Goal: Transaction & Acquisition: Book appointment/travel/reservation

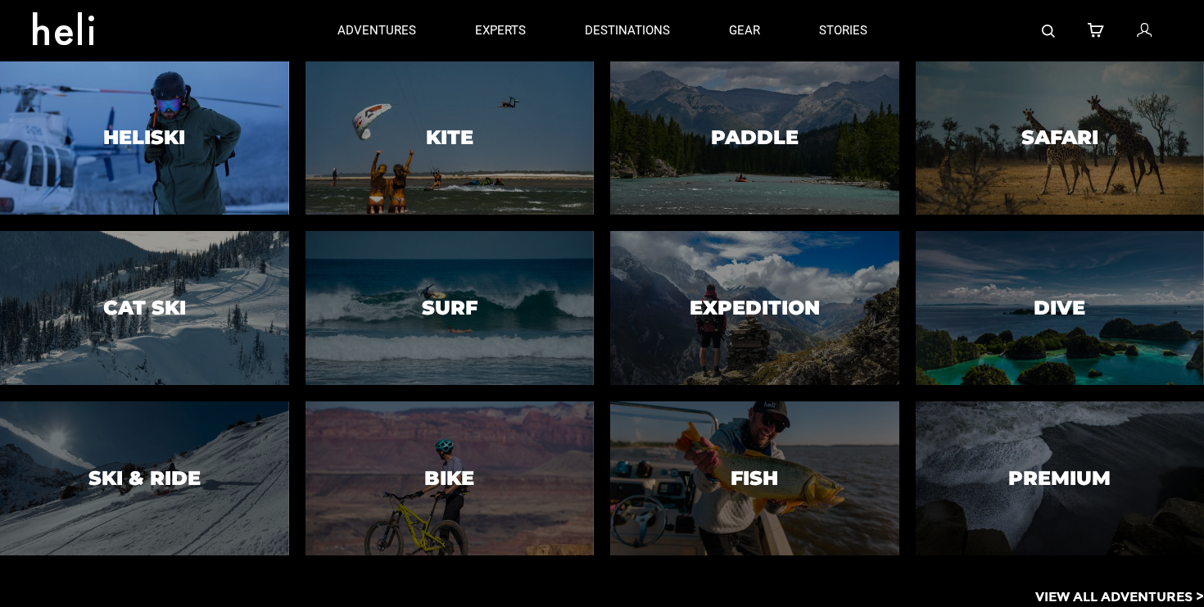
click at [169, 142] on h3 "Heliski" at bounding box center [144, 138] width 82 height 21
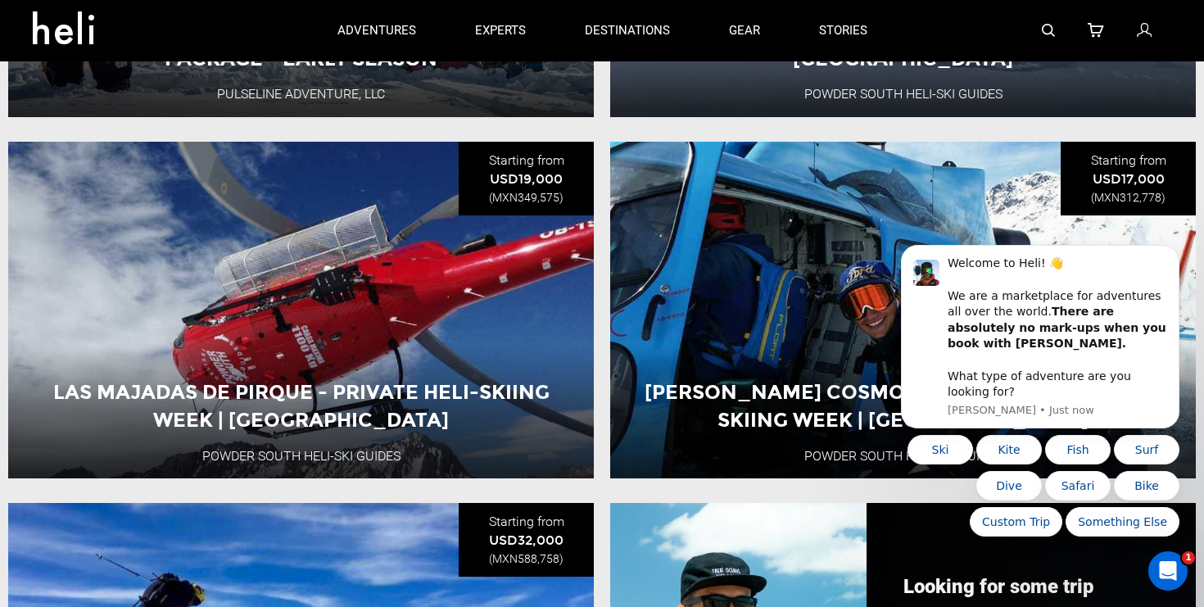
scroll to position [1221, 0]
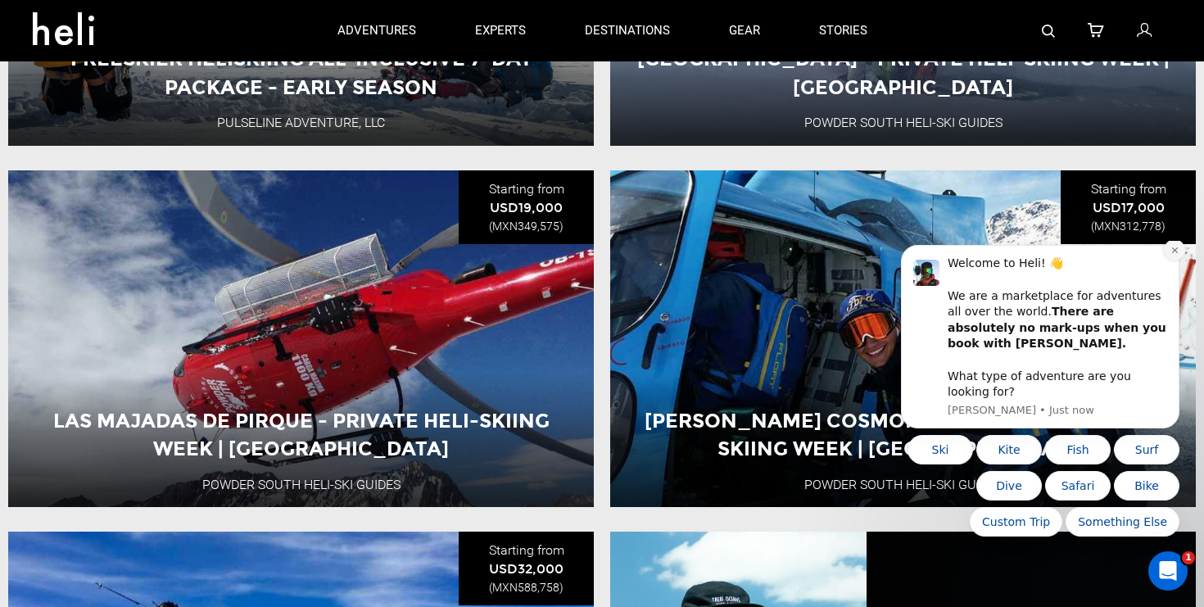
click at [1171, 255] on icon "Dismiss notification" at bounding box center [1175, 250] width 9 height 9
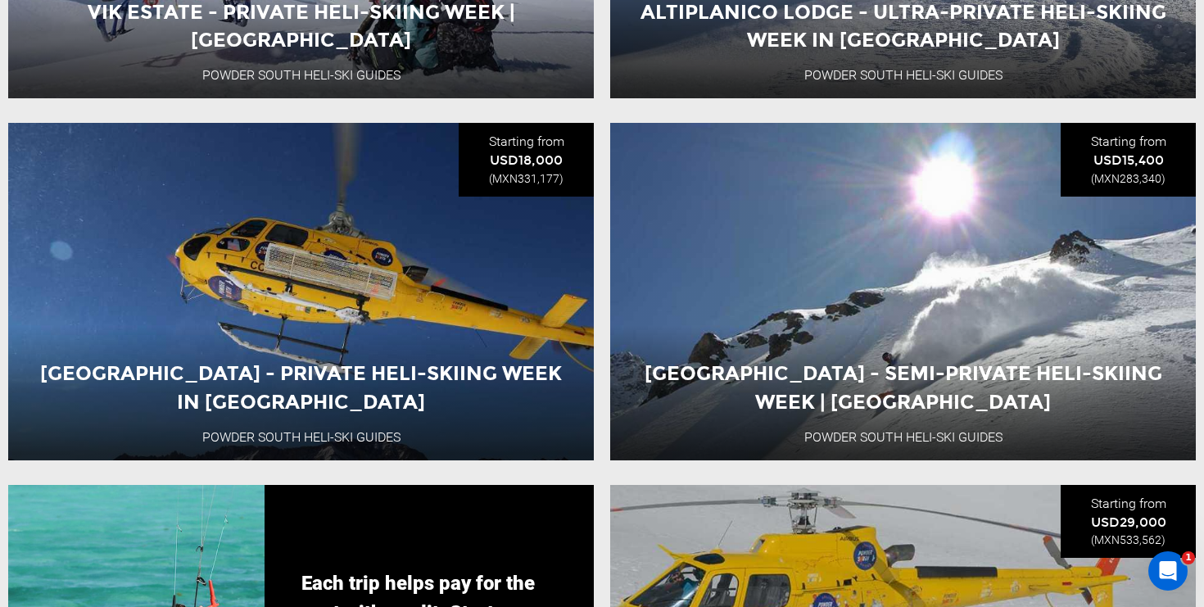
scroll to position [2717, 0]
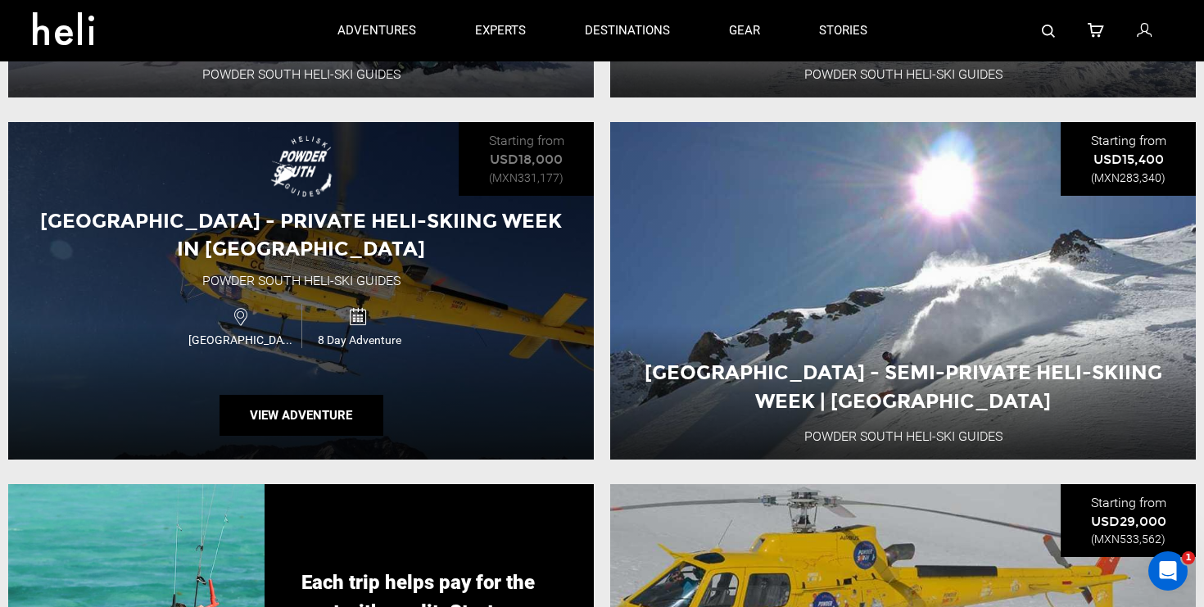
click at [397, 264] on div "Altiplanico Lodge - Private Heli-Skiing Week in Chile Powder South Heli-Ski Gui…" at bounding box center [301, 291] width 586 height 338
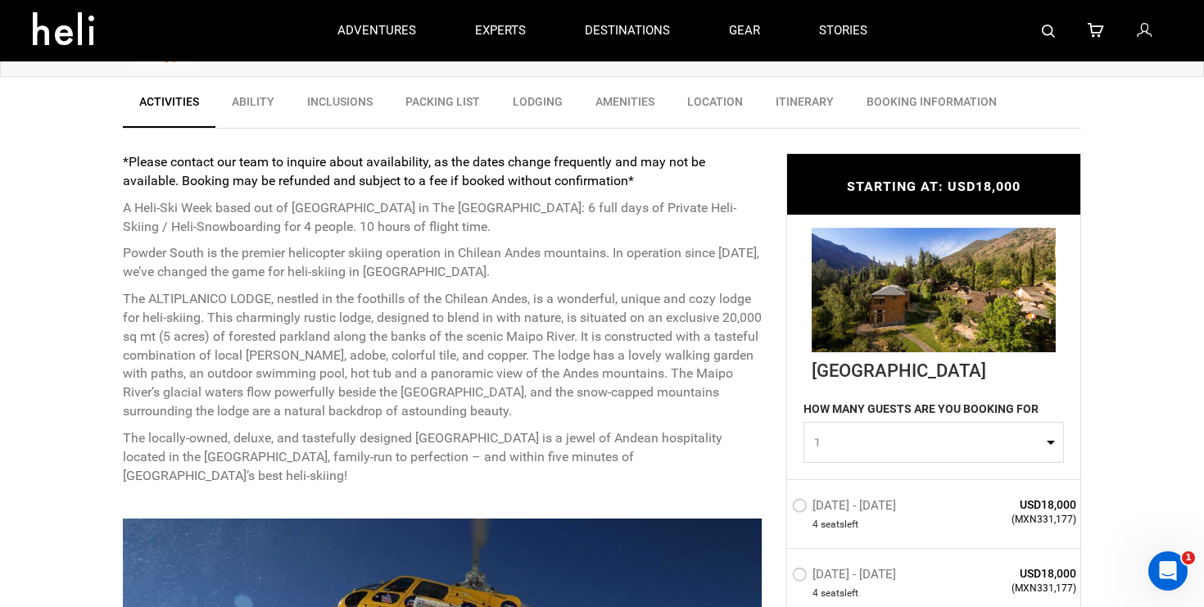
scroll to position [499, 0]
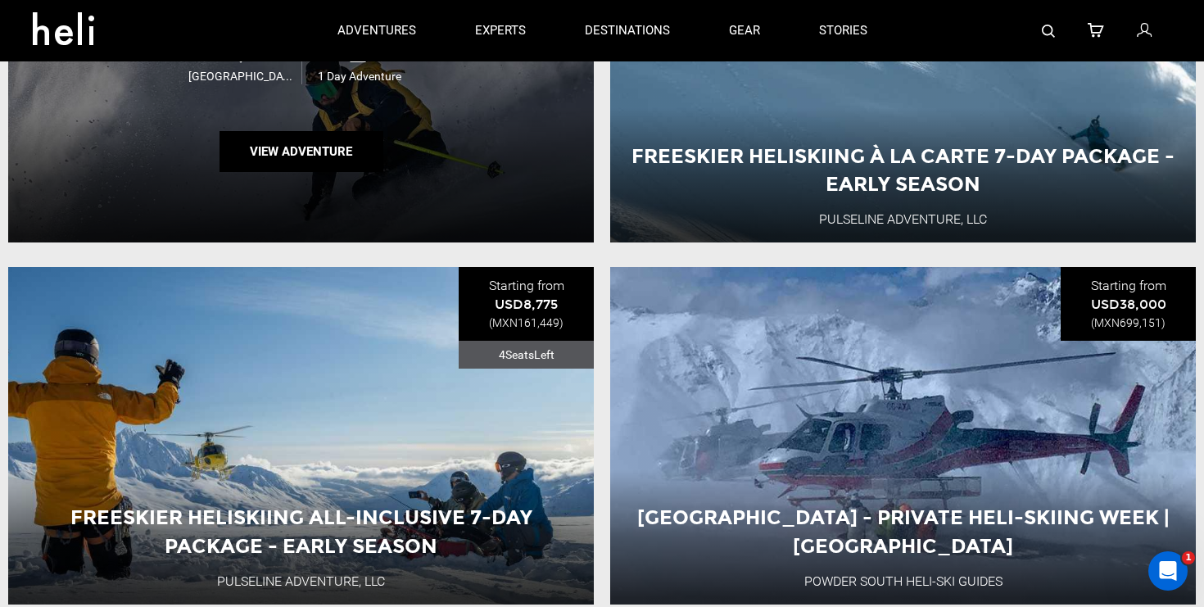
scroll to position [491, 0]
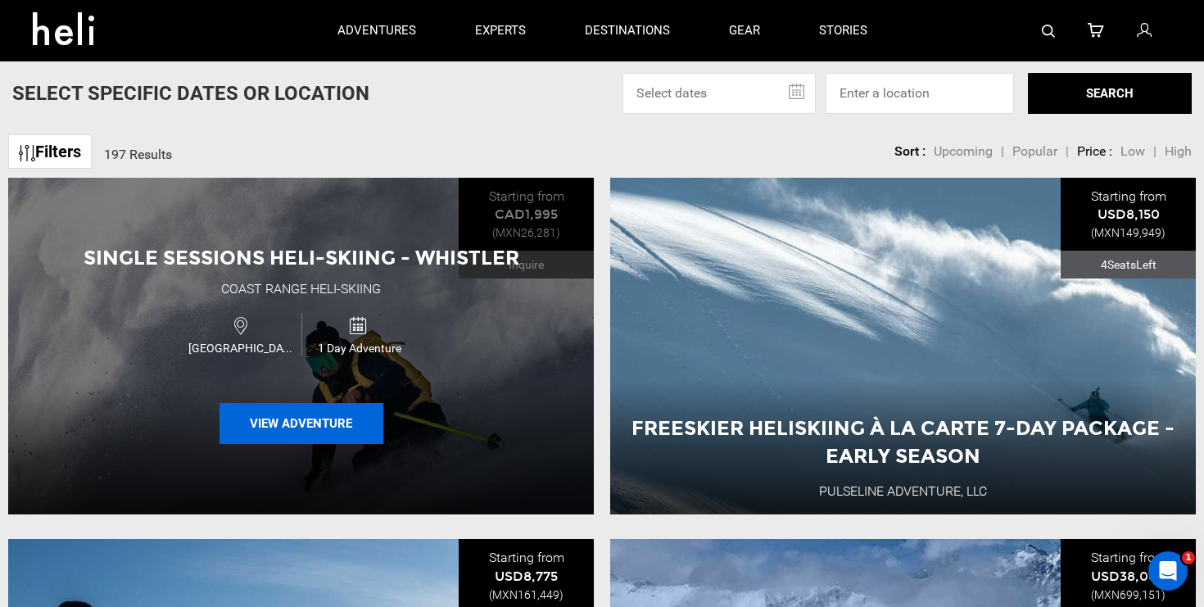
click at [310, 430] on button "View Adventure" at bounding box center [302, 423] width 164 height 41
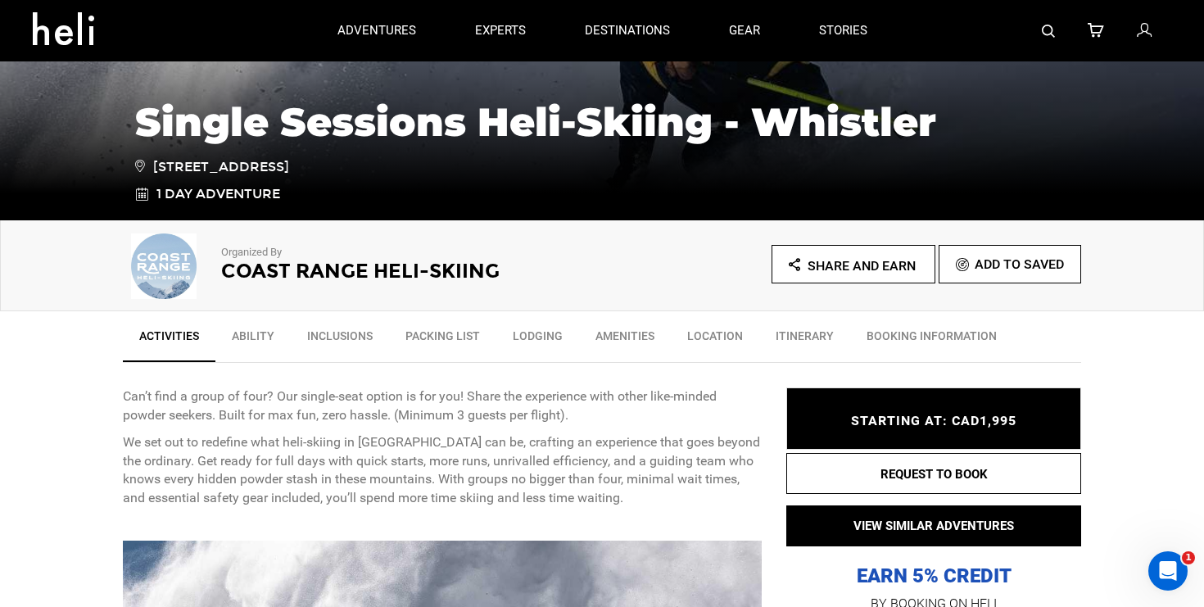
scroll to position [326, 0]
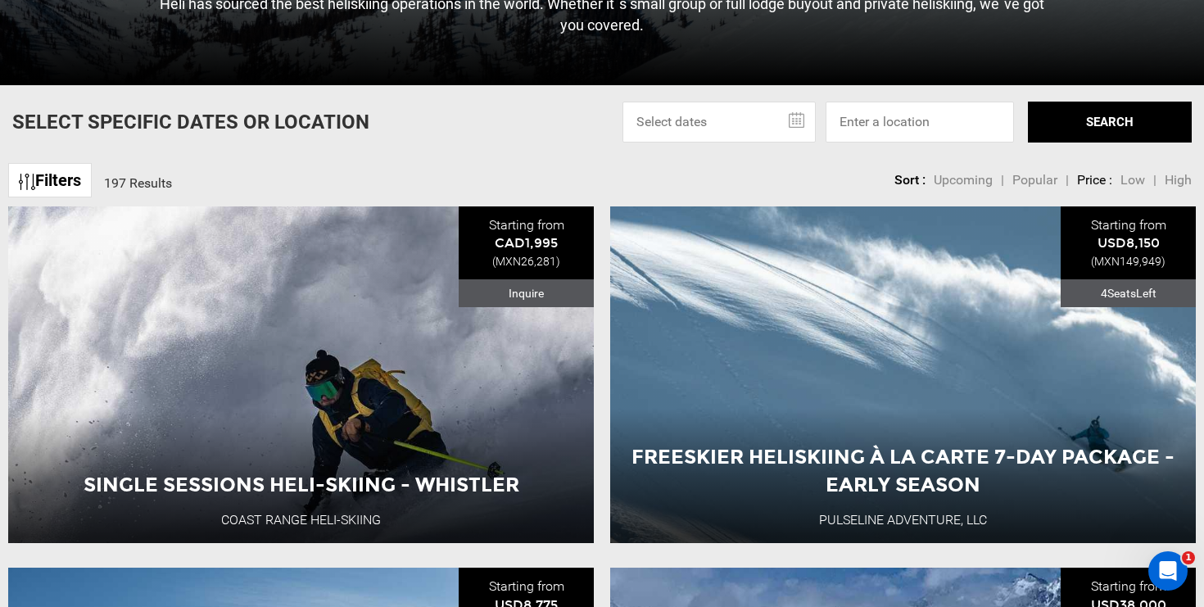
scroll to position [541, 0]
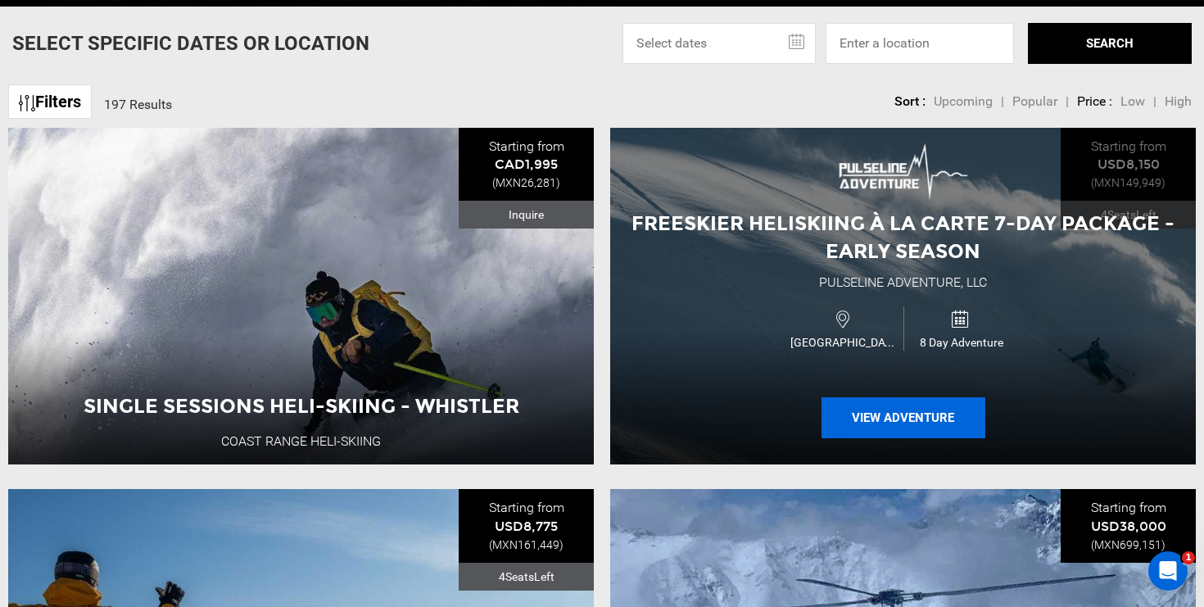
click at [844, 412] on button "View Adventure" at bounding box center [904, 417] width 164 height 41
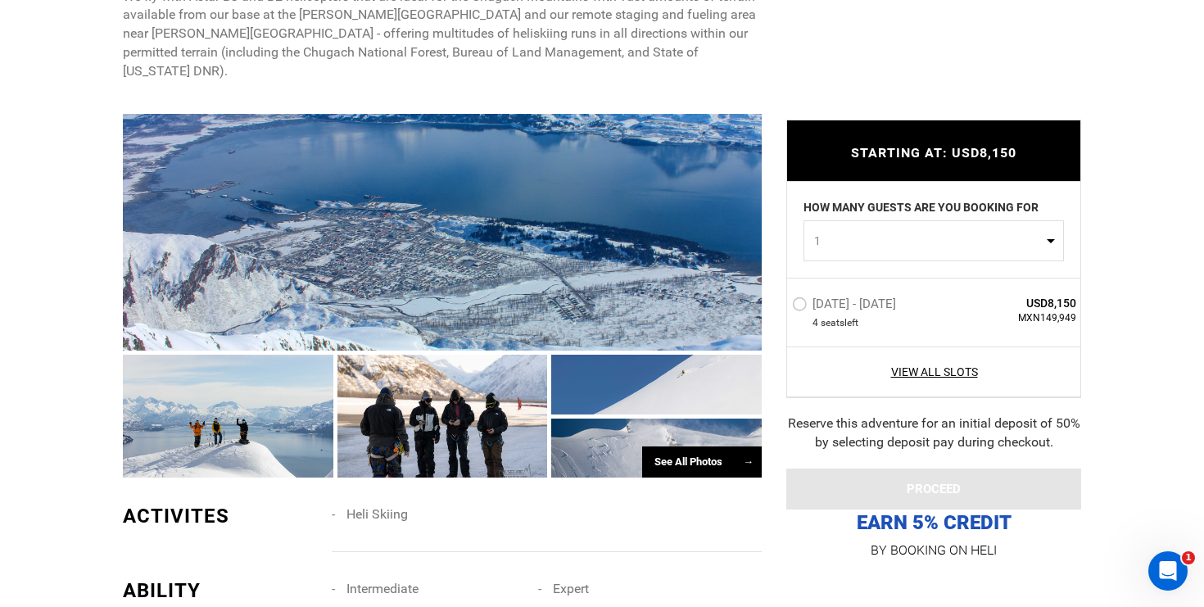
scroll to position [1023, 0]
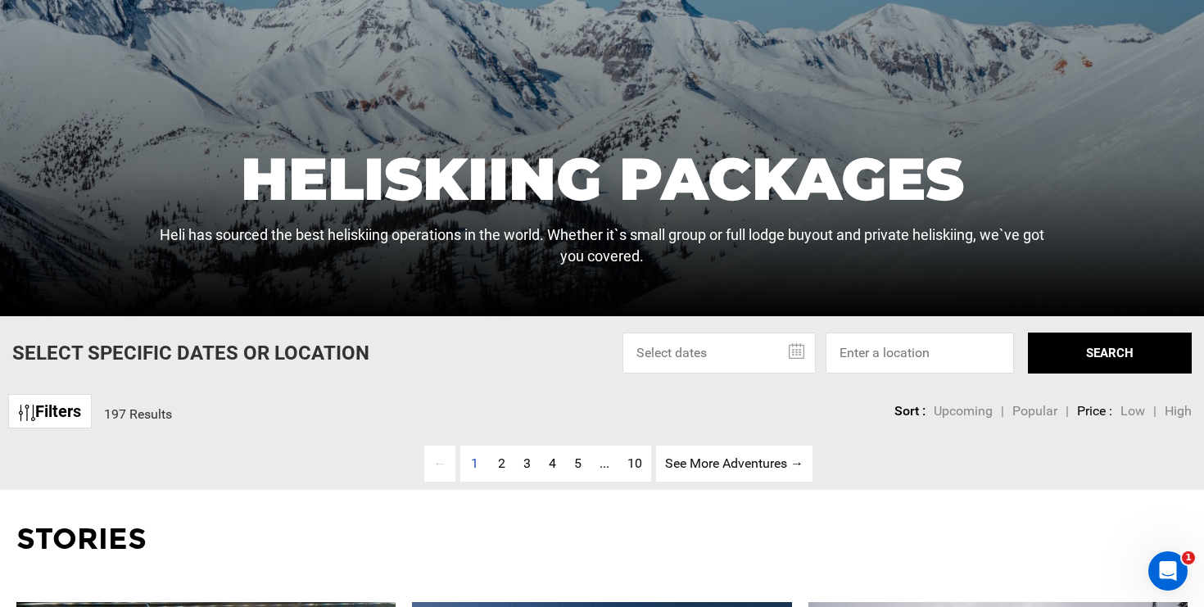
scroll to position [580, 0]
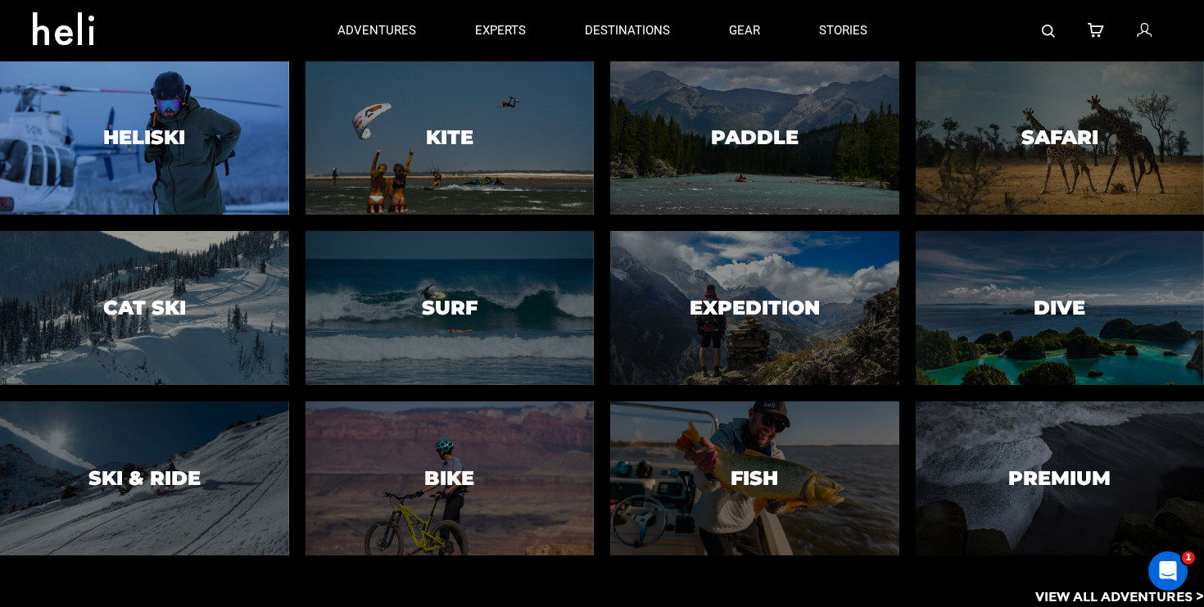
click at [177, 152] on div at bounding box center [144, 138] width 295 height 156
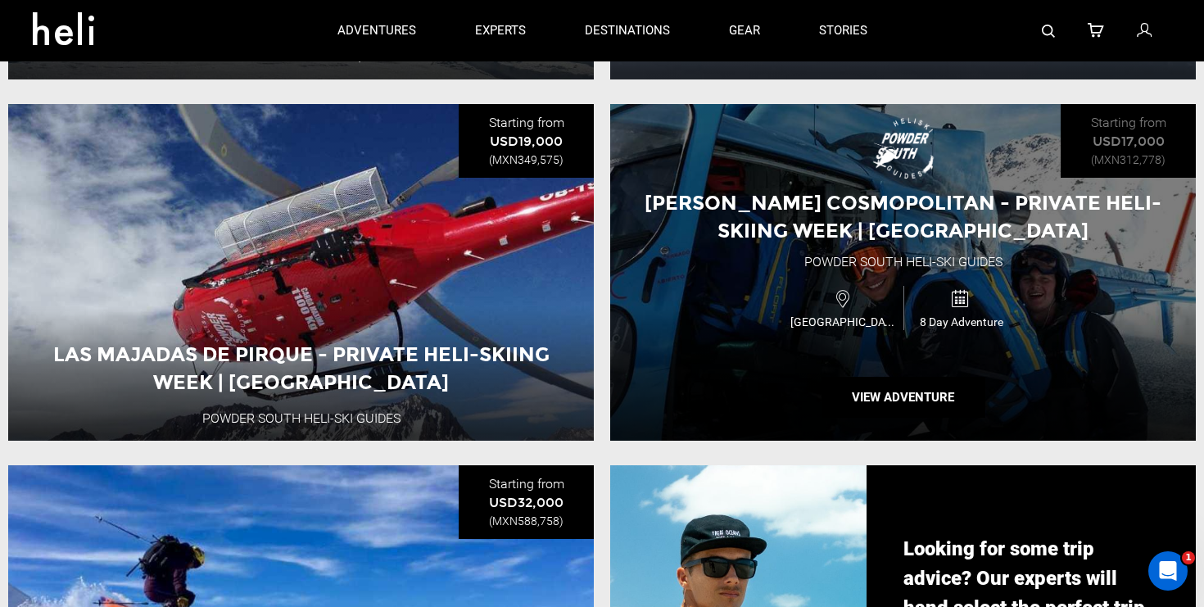
scroll to position [1286, 0]
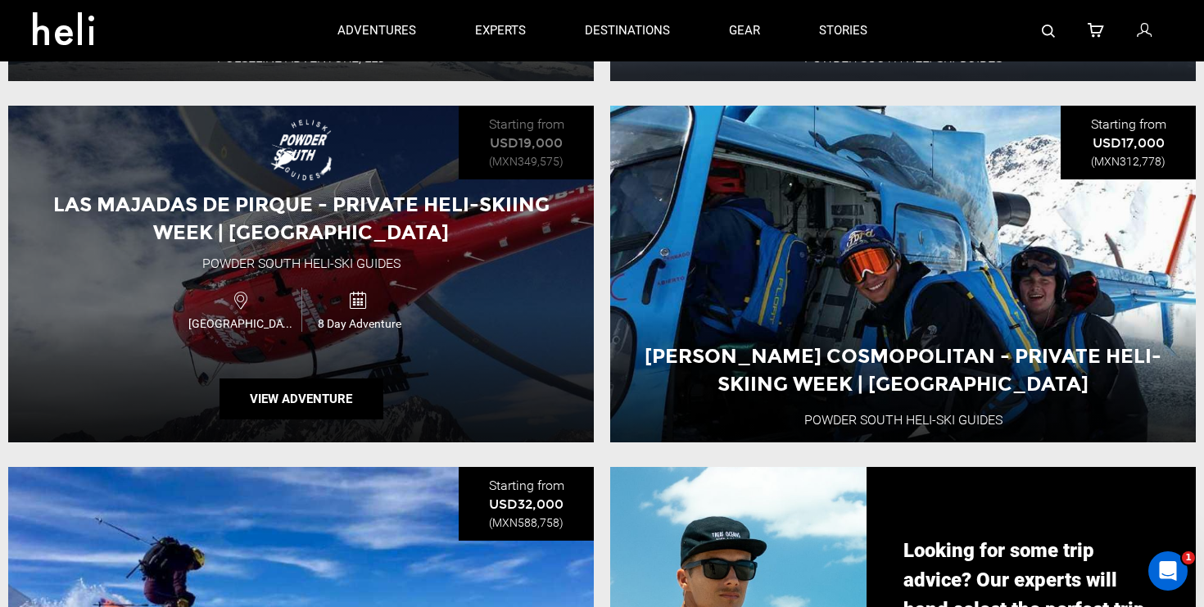
click at [400, 387] on div "Las Majadas de Pirque - Private Heli-Skiing Week | Chile Powder South Heli-Ski …" at bounding box center [301, 275] width 586 height 338
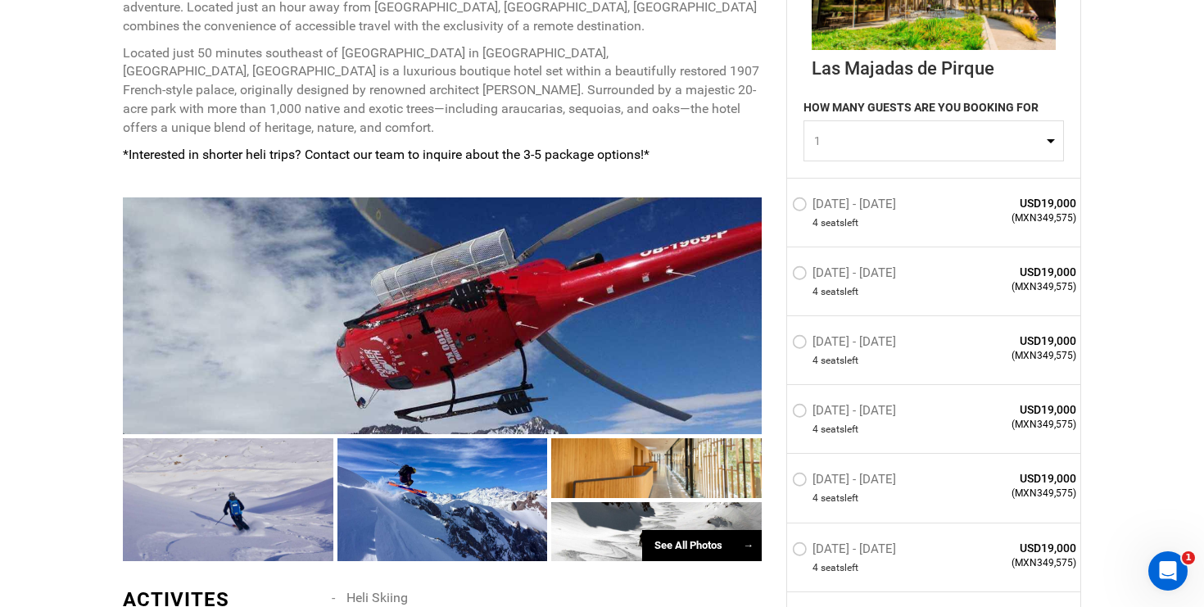
scroll to position [967, 0]
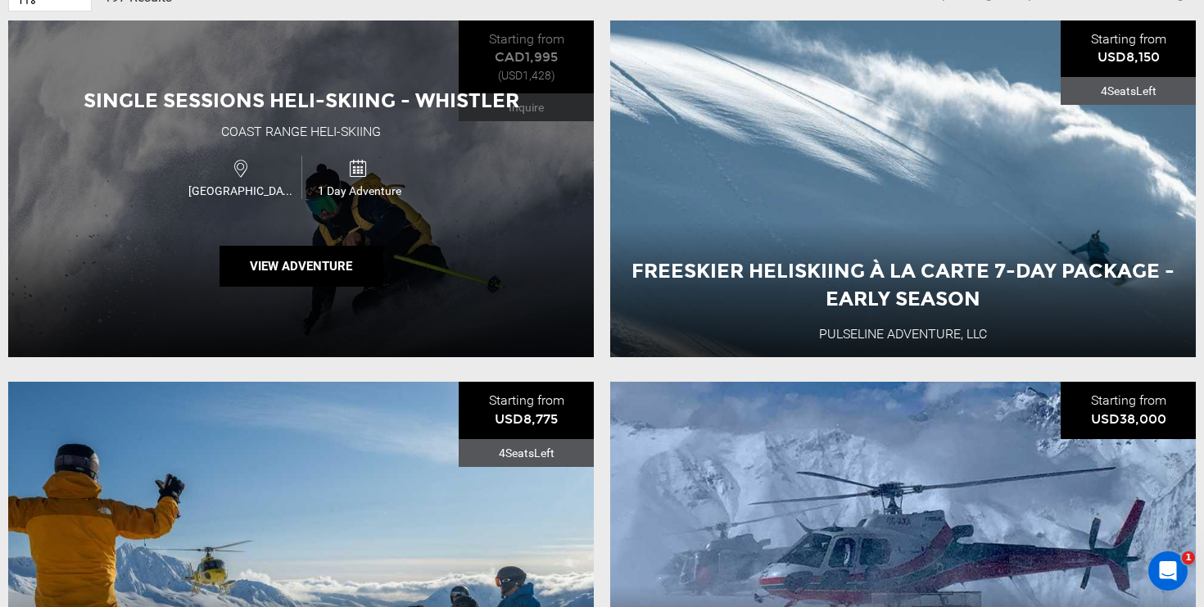
scroll to position [656, 0]
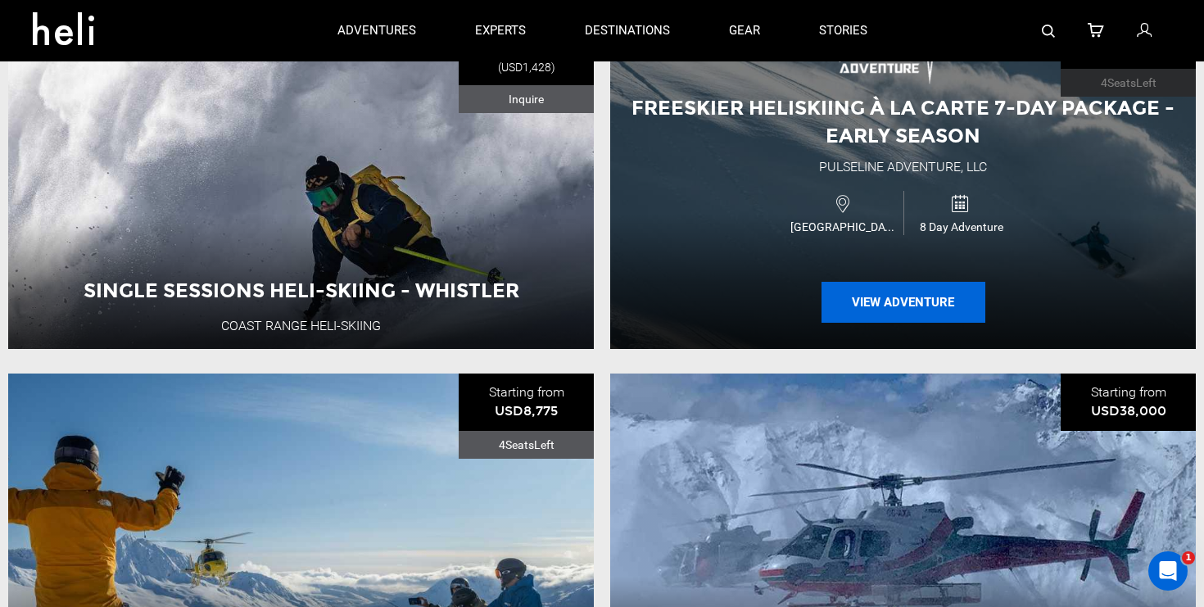
click at [907, 288] on button "View Adventure" at bounding box center [904, 302] width 164 height 41
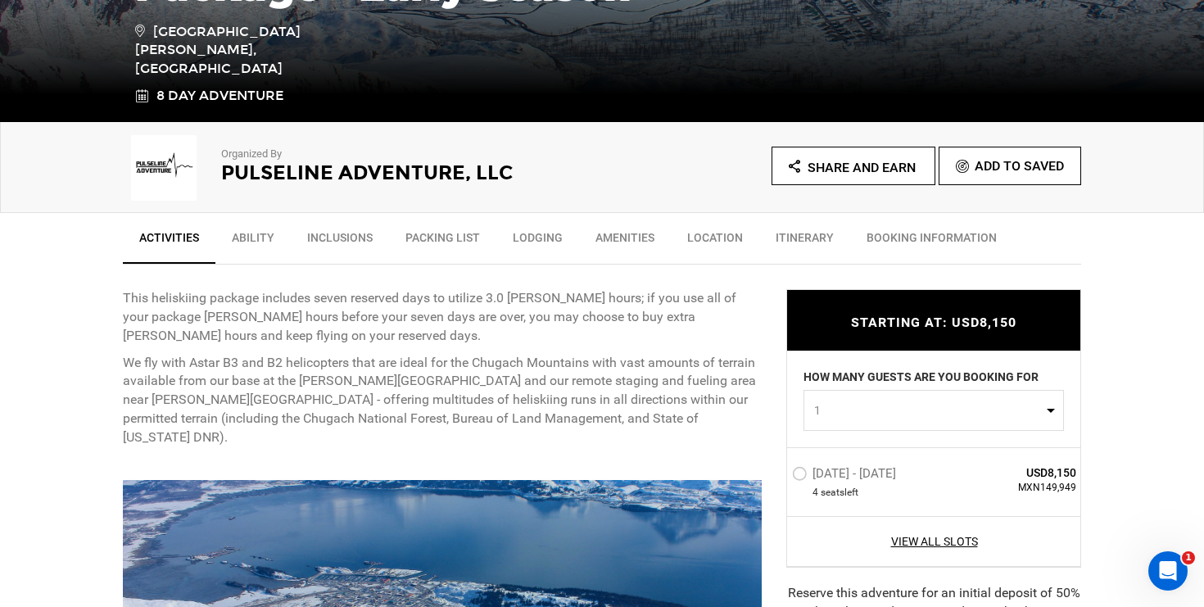
scroll to position [434, 0]
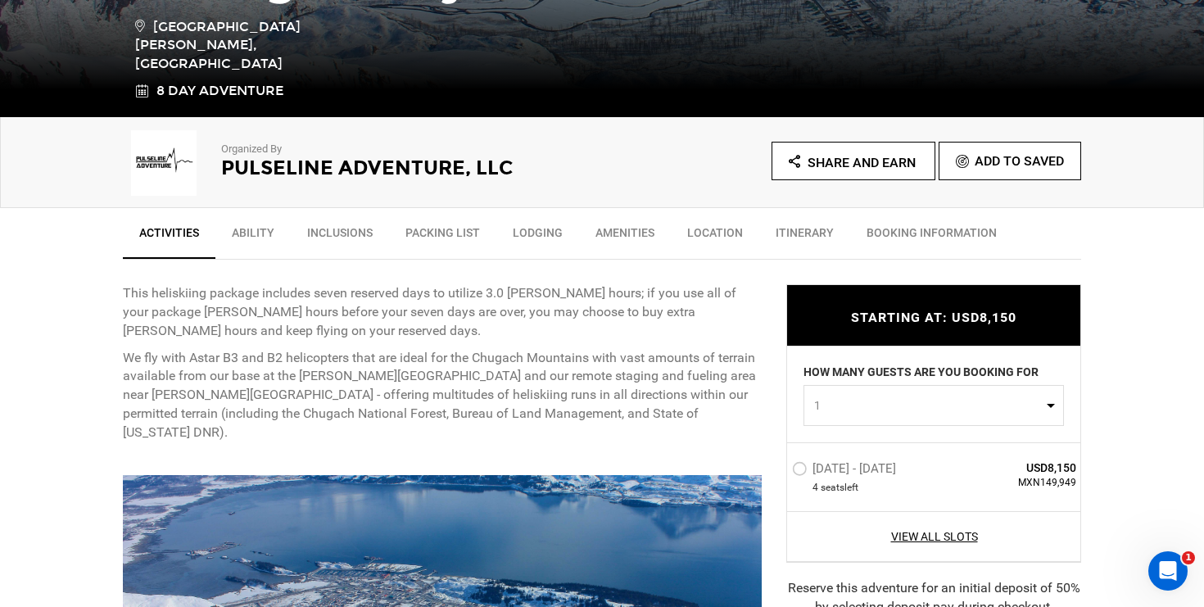
click at [936, 546] on div "View All Slots" at bounding box center [933, 536] width 293 height 51
click at [936, 542] on link "View All Slots" at bounding box center [934, 536] width 284 height 16
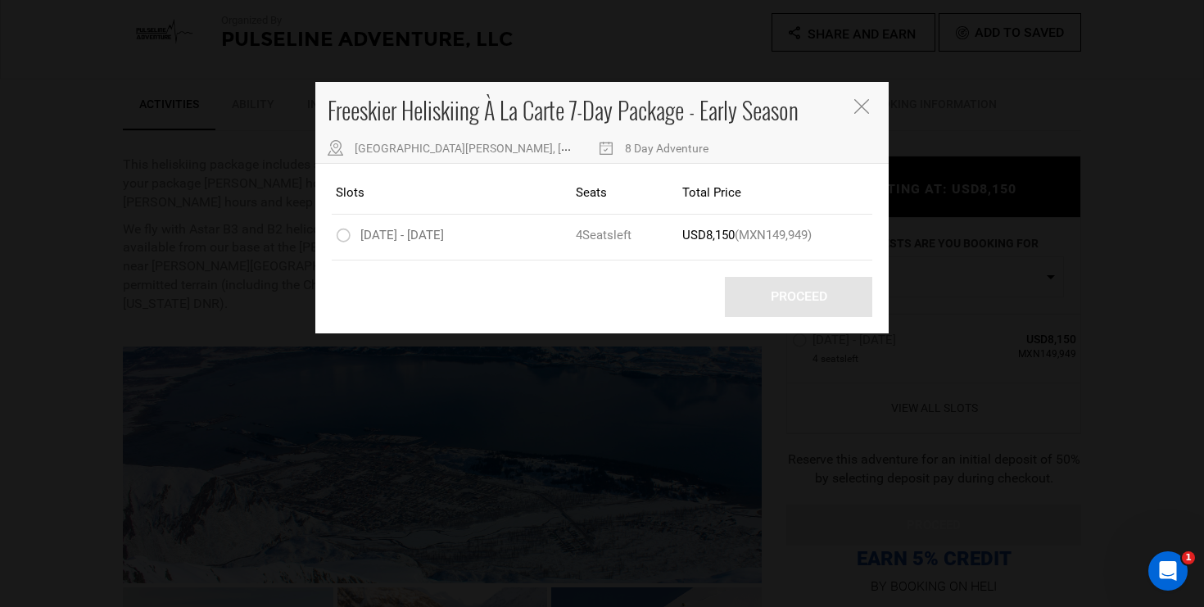
scroll to position [564, 0]
click at [859, 101] on icon "Close" at bounding box center [861, 106] width 15 height 15
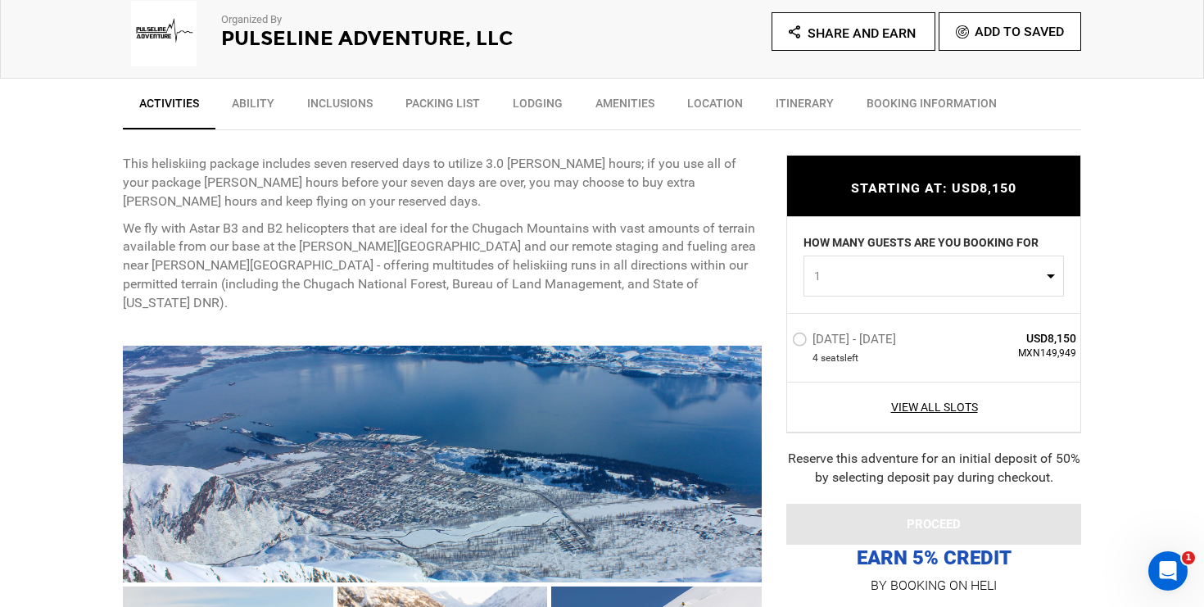
click at [953, 270] on span "1" at bounding box center [928, 276] width 229 height 16
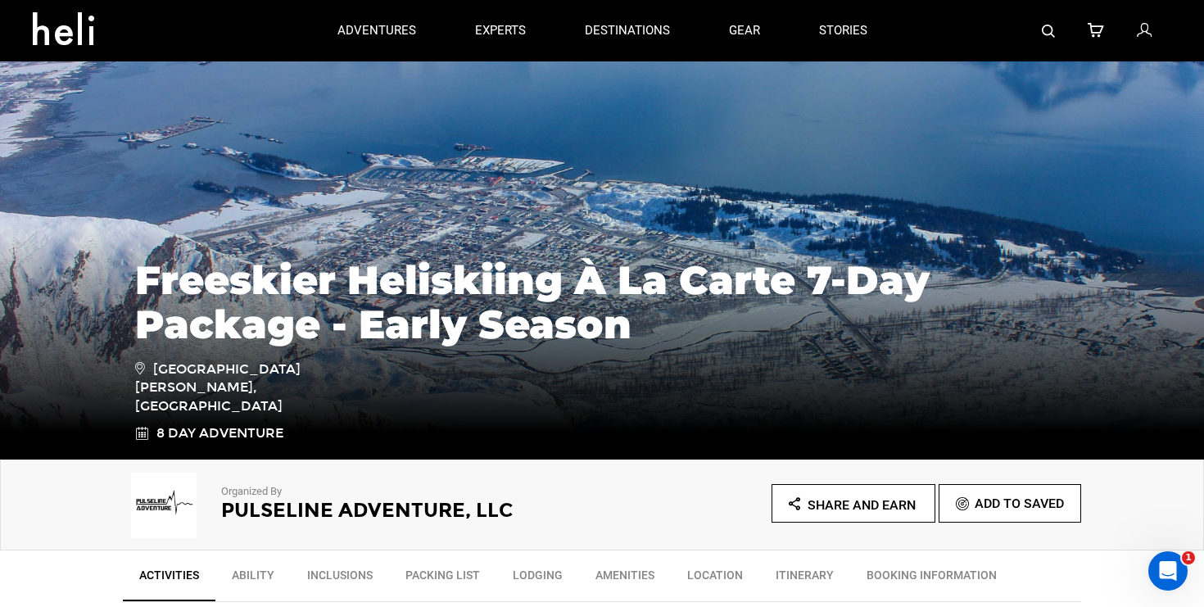
scroll to position [0, 0]
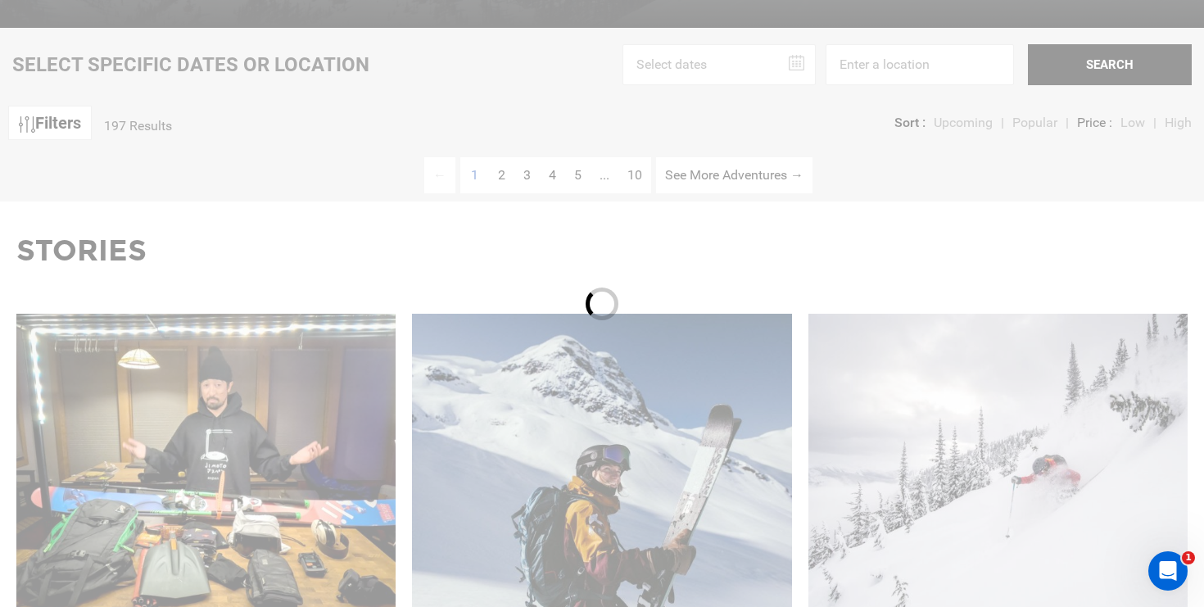
scroll to position [548, 0]
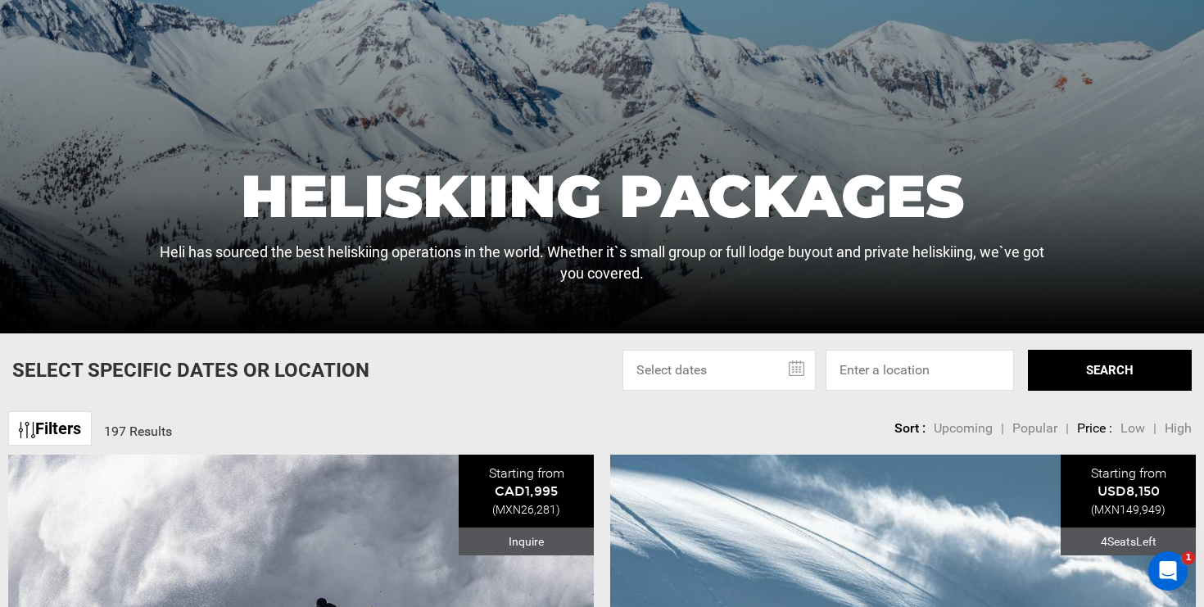
scroll to position [382, 0]
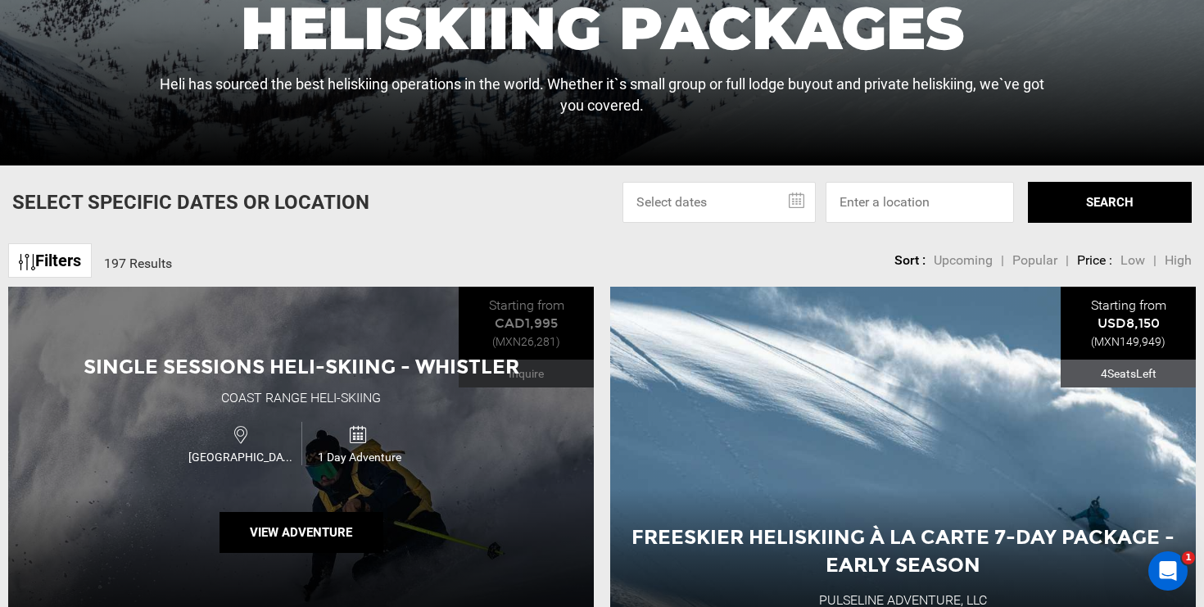
click at [242, 437] on icon at bounding box center [240, 434] width 13 height 25
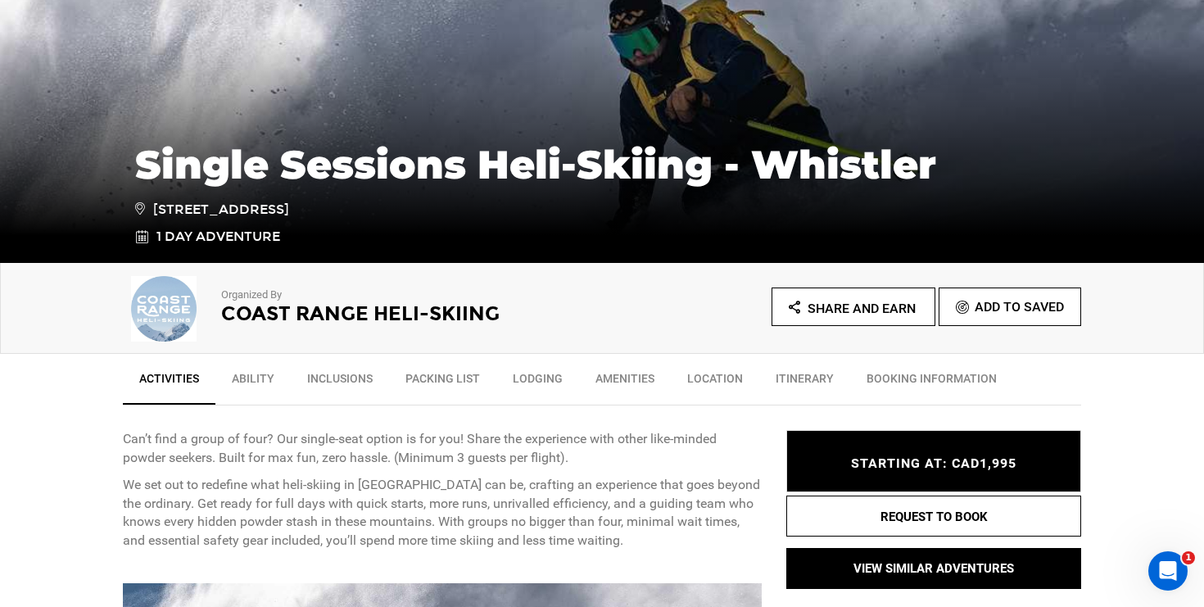
scroll to position [292, 0]
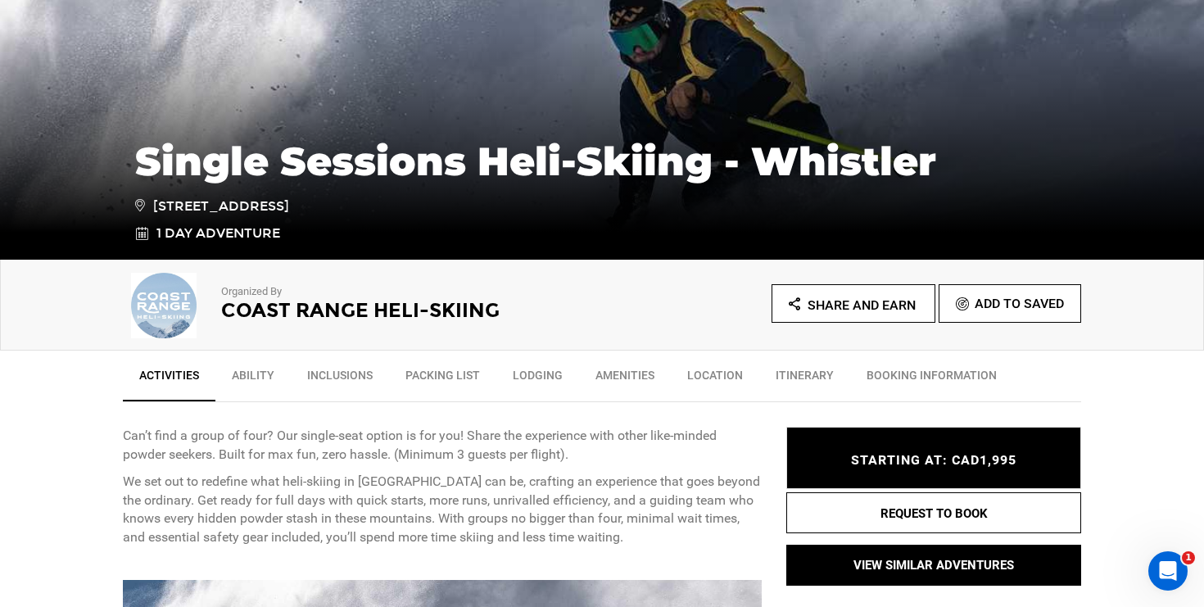
click at [323, 378] on link "Inclusions" at bounding box center [340, 379] width 98 height 41
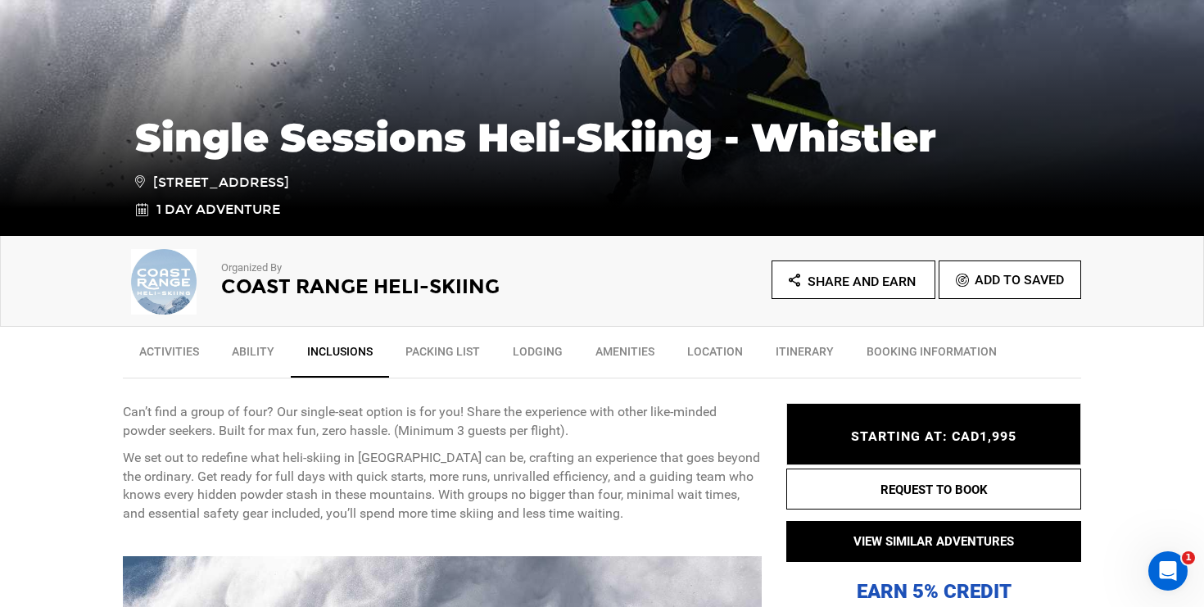
scroll to position [316, 0]
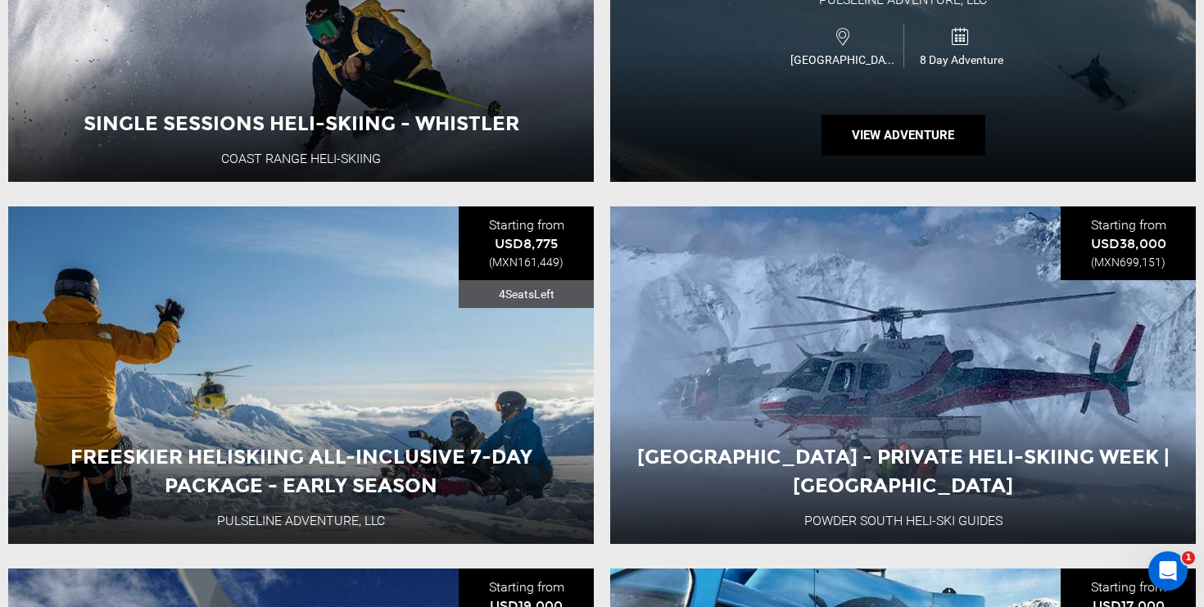
scroll to position [866, 0]
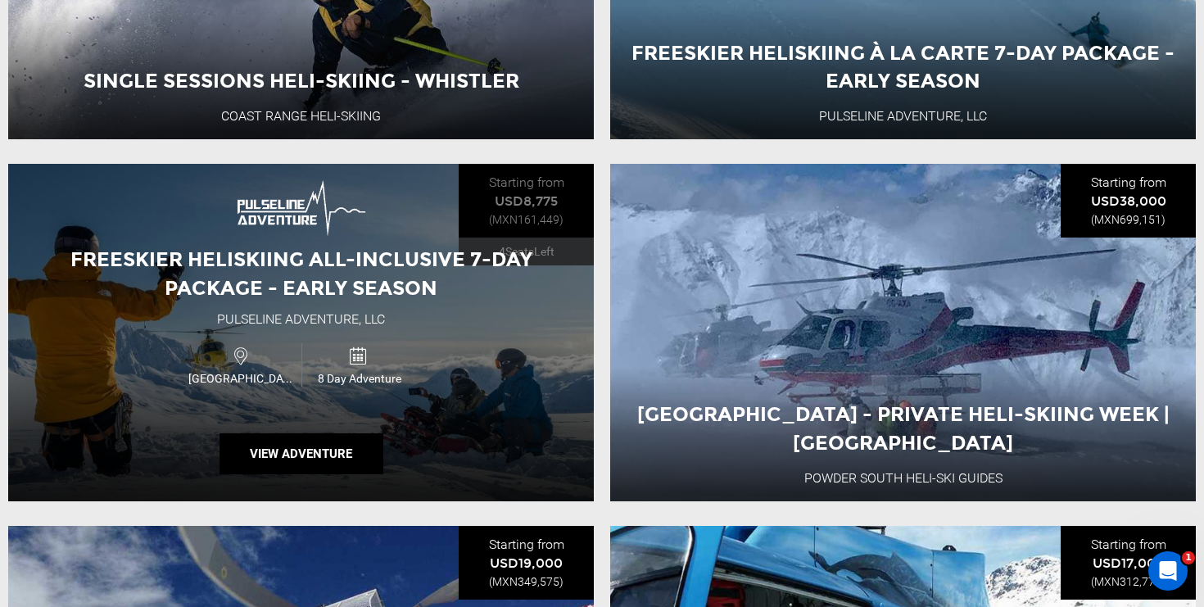
click at [351, 391] on div "USA 8 Day Adventure" at bounding box center [300, 365] width 351 height 55
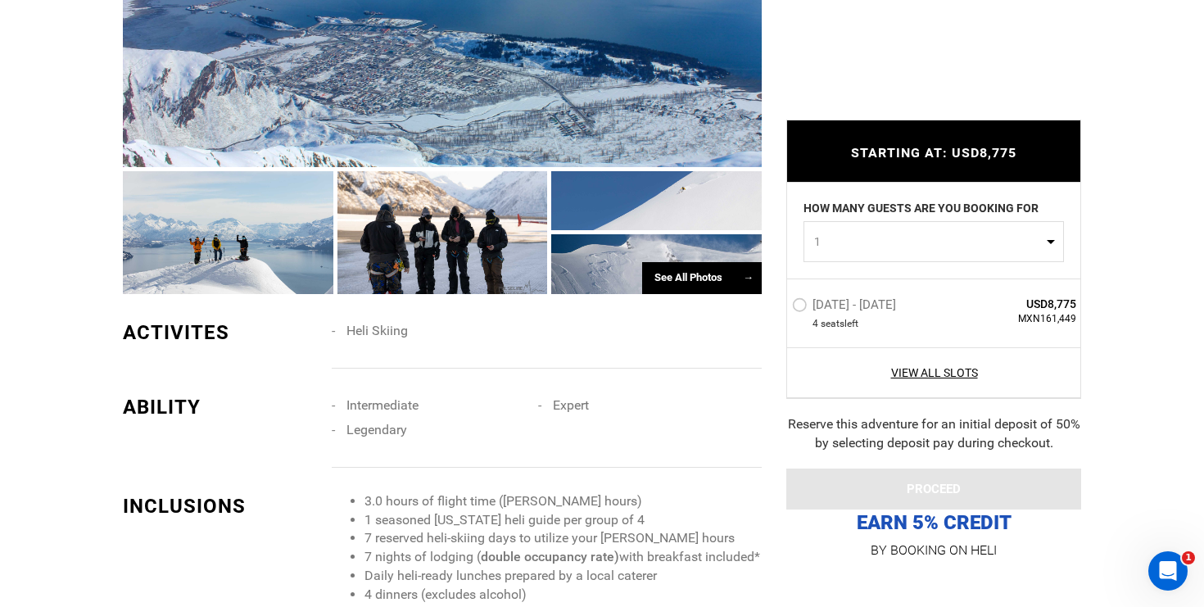
scroll to position [1344, 0]
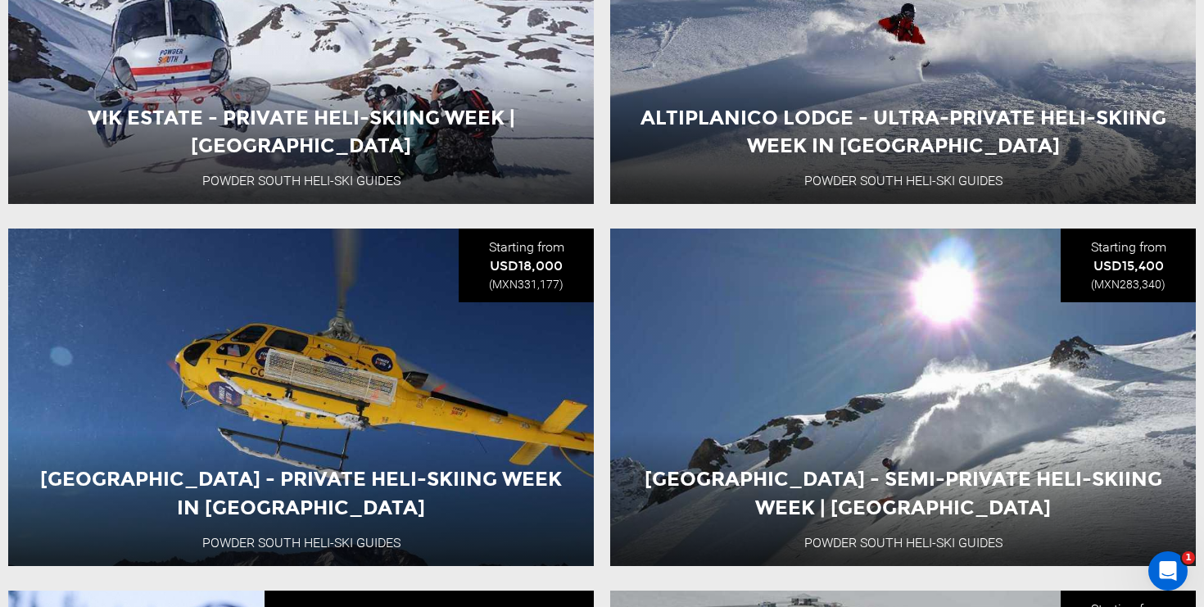
scroll to position [2612, 0]
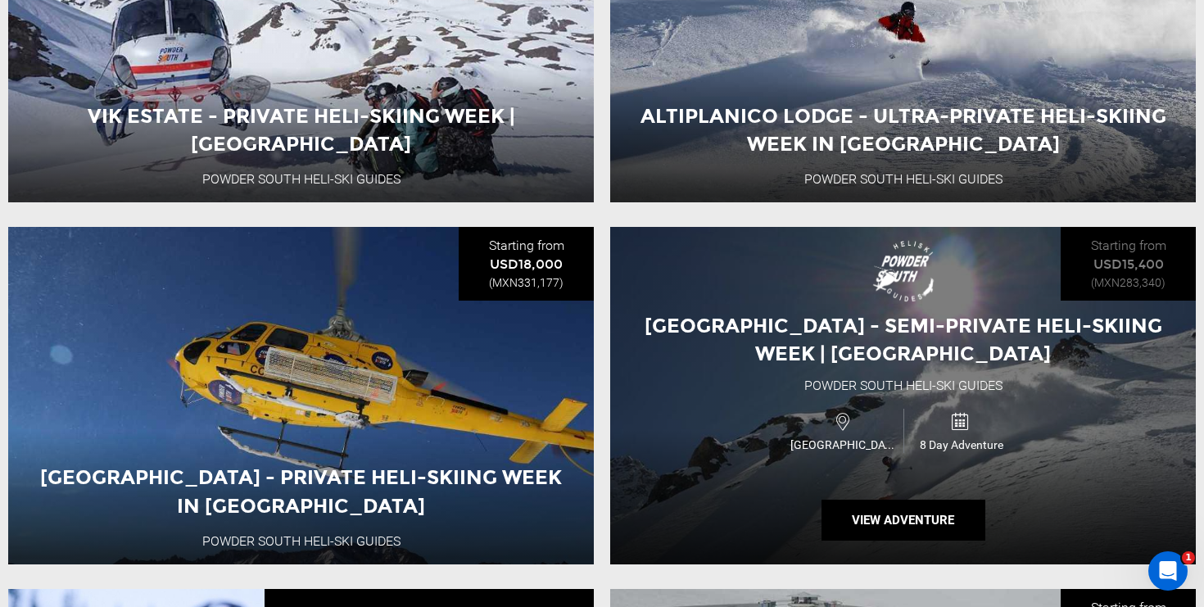
click at [881, 398] on div "Altiplanico Lodge - Semi-Private Heli-Skiing Week | [GEOGRAPHIC_DATA] Powder [G…" at bounding box center [903, 396] width 586 height 338
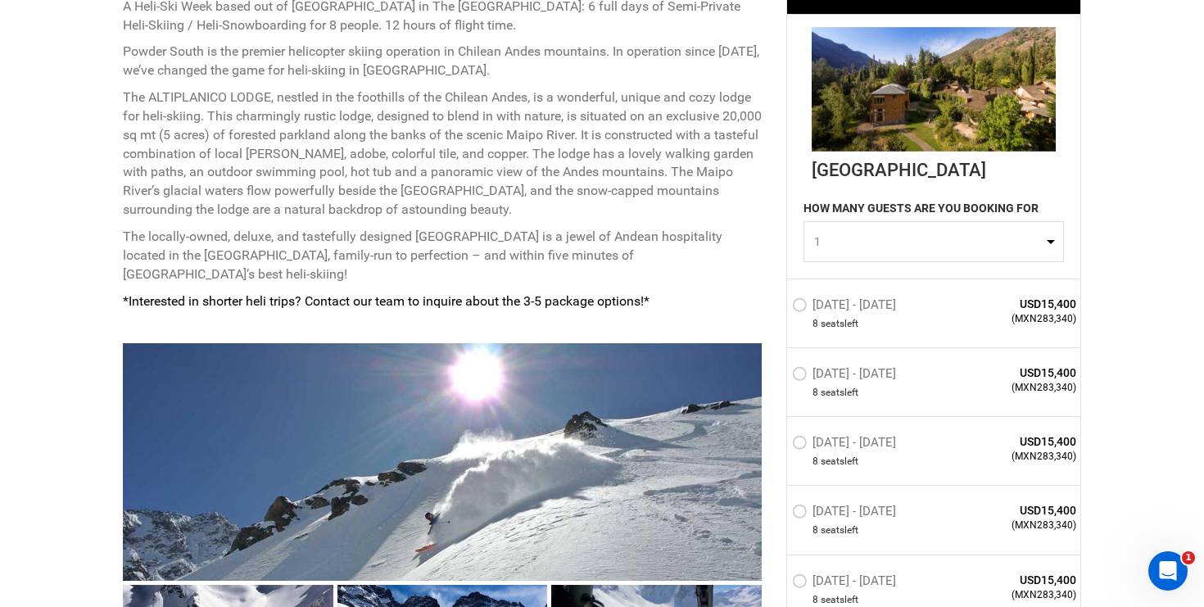
scroll to position [768, 0]
click at [878, 240] on span "1" at bounding box center [928, 241] width 229 height 16
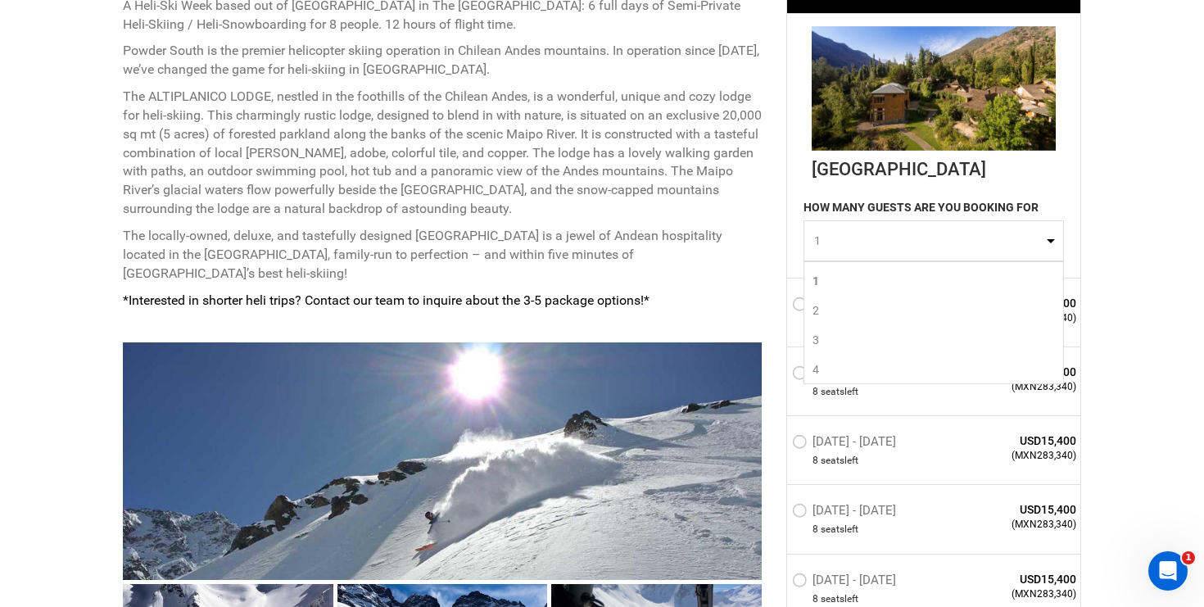
click at [832, 365] on link "4" at bounding box center [933, 369] width 259 height 29
select select "4"
drag, startPoint x: 1030, startPoint y: 325, endPoint x: 1063, endPoint y: 324, distance: 33.6
click at [1063, 324] on span "(MXN1,133,360)" at bounding box center [1017, 318] width 119 height 14
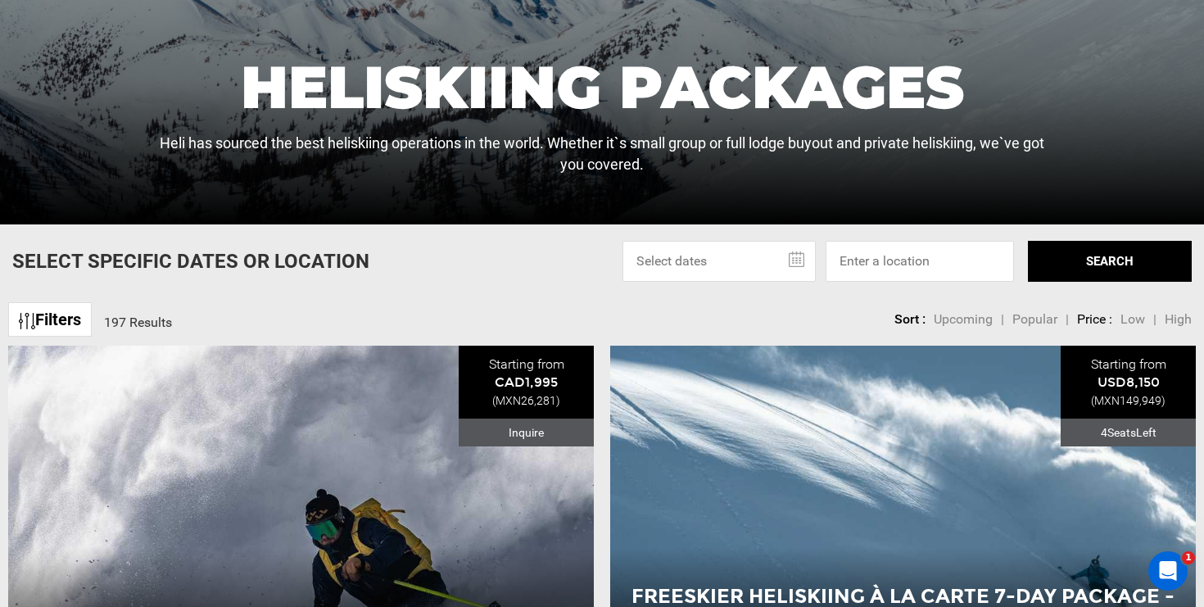
scroll to position [364, 0]
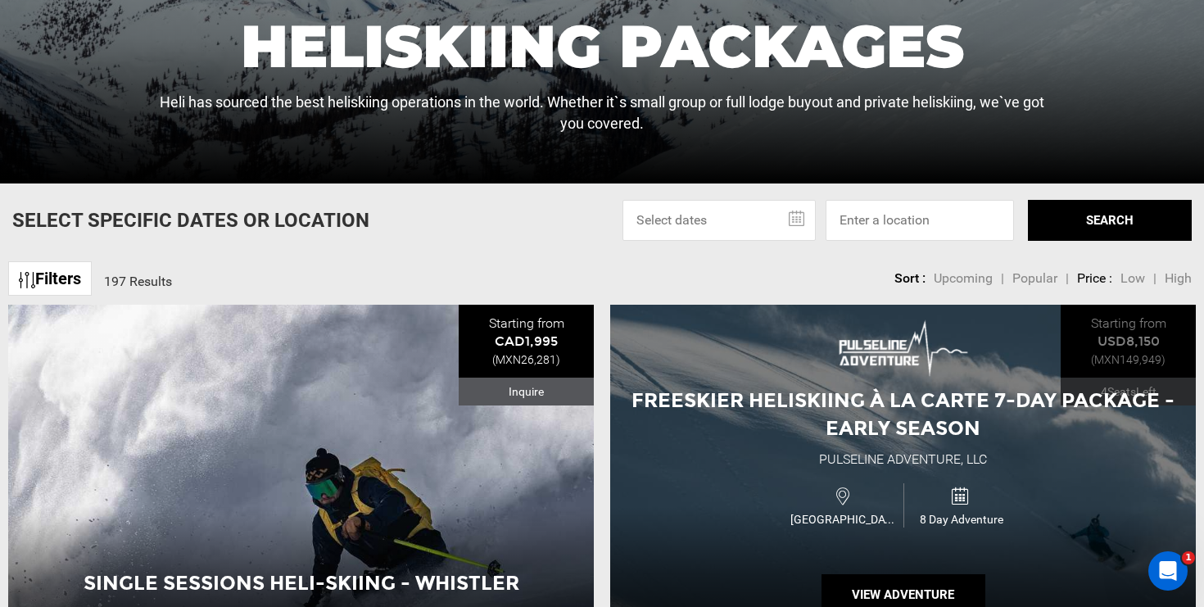
click at [807, 400] on span "Freeskier Heliskiing À La Carte 7-Day Package - Early Season" at bounding box center [903, 414] width 543 height 52
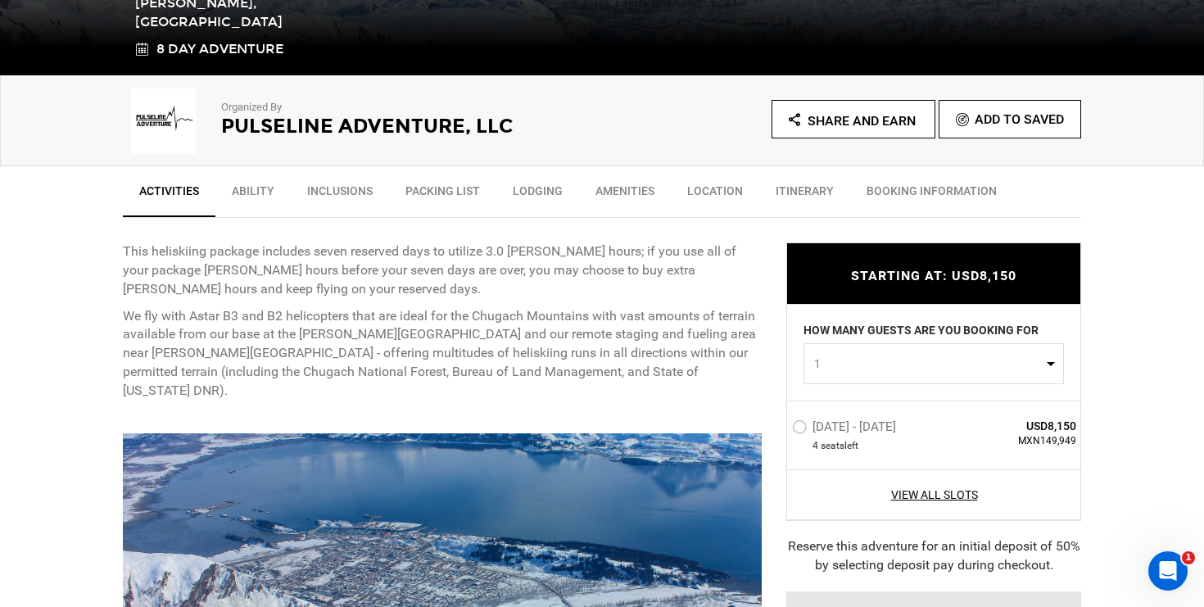
scroll to position [500, 0]
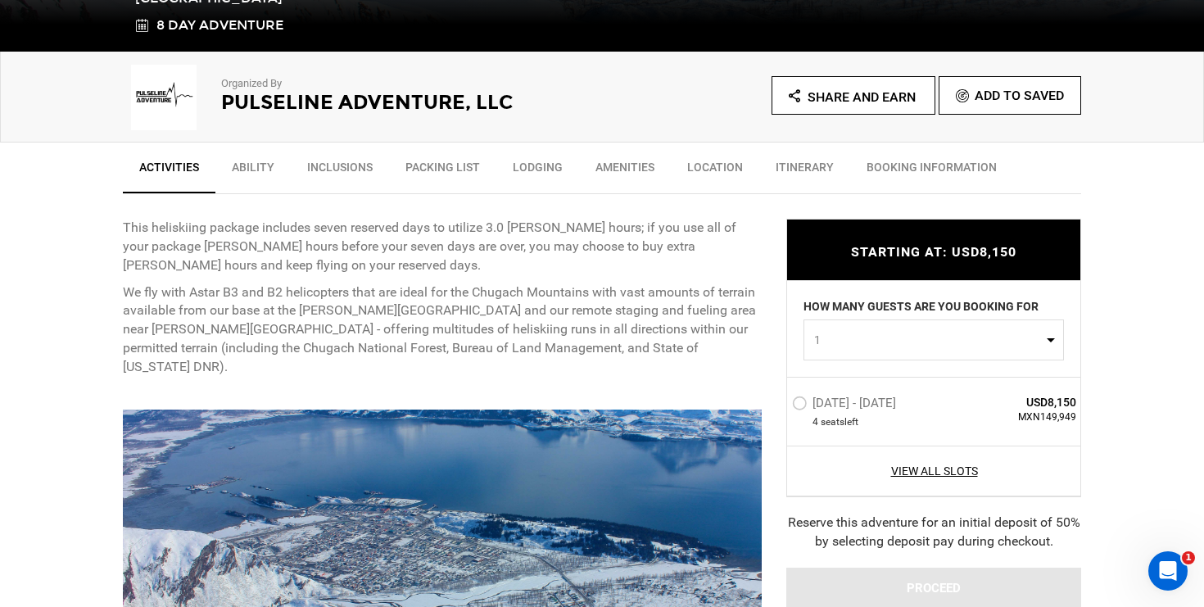
click at [890, 342] on span "1" at bounding box center [928, 340] width 229 height 16
click at [855, 465] on link "4" at bounding box center [933, 468] width 259 height 29
select select "4"
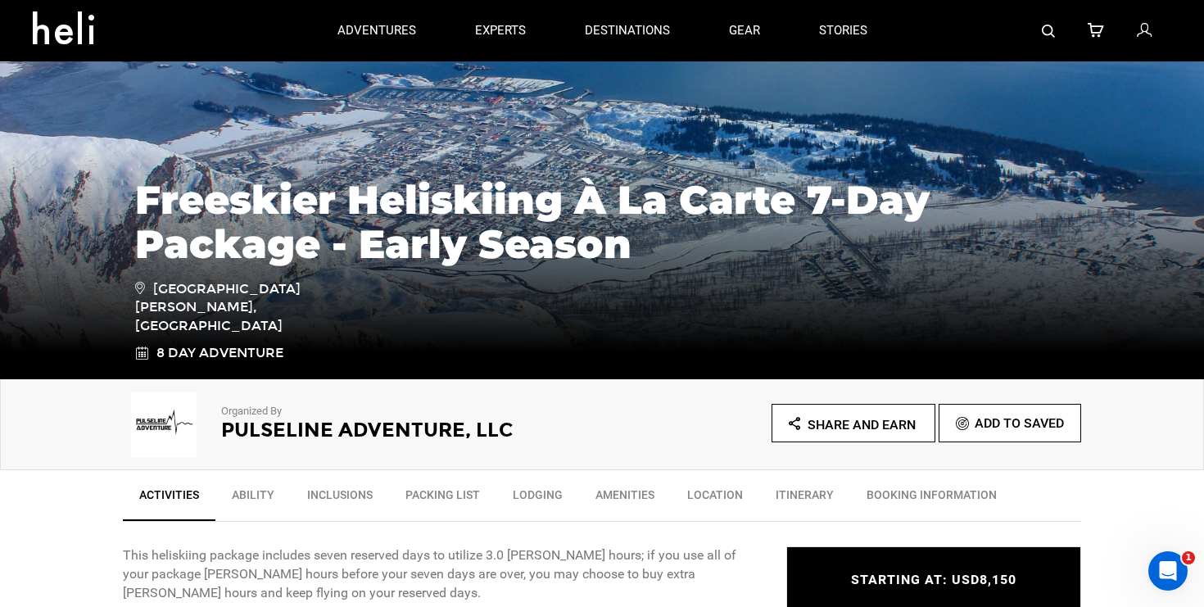
scroll to position [140, 0]
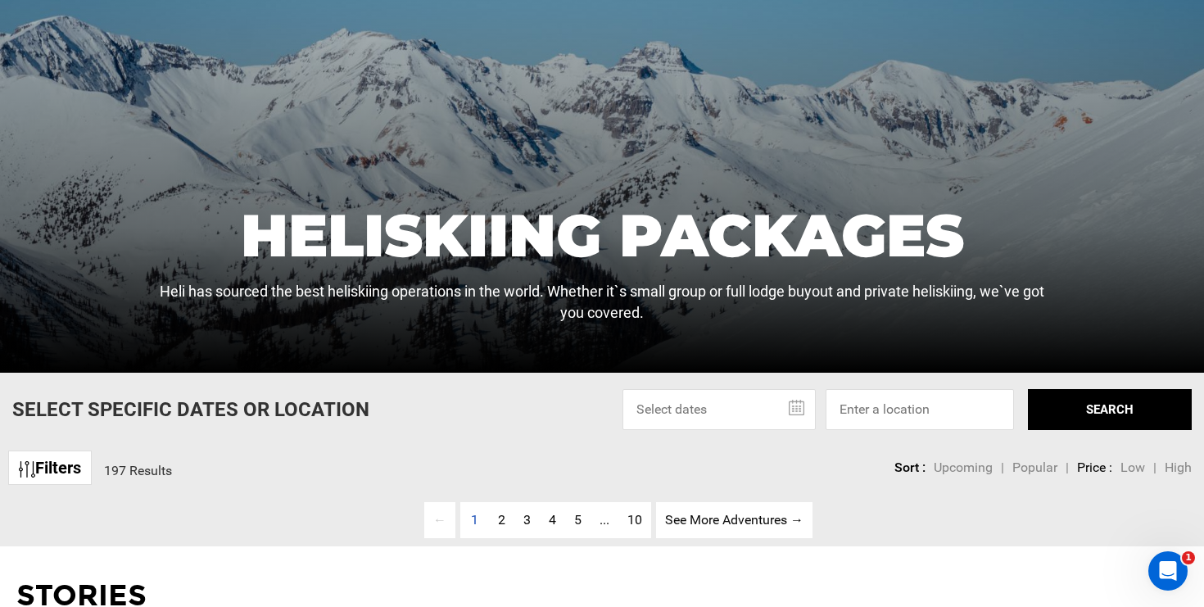
scroll to position [489, 0]
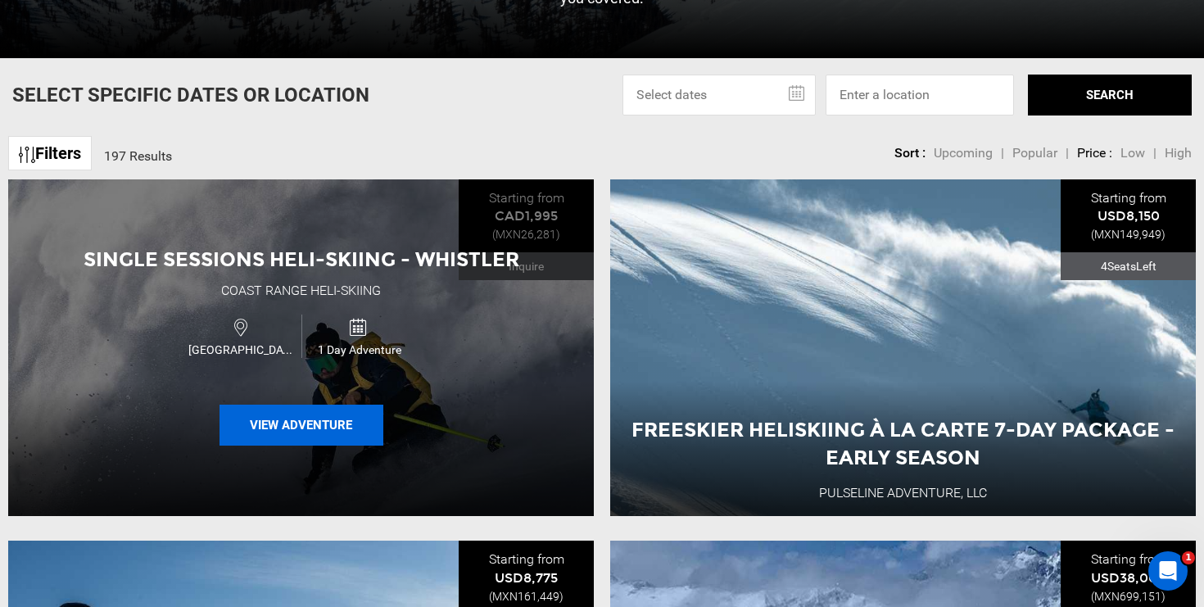
click at [352, 430] on button "View Adventure" at bounding box center [302, 425] width 164 height 41
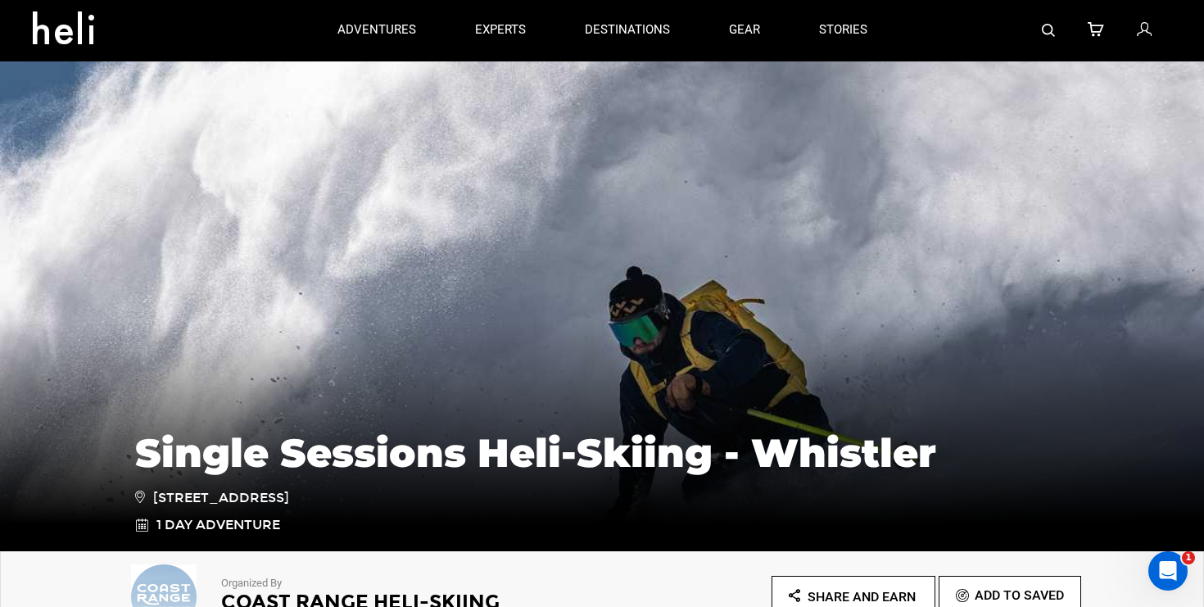
scroll to position [449, 0]
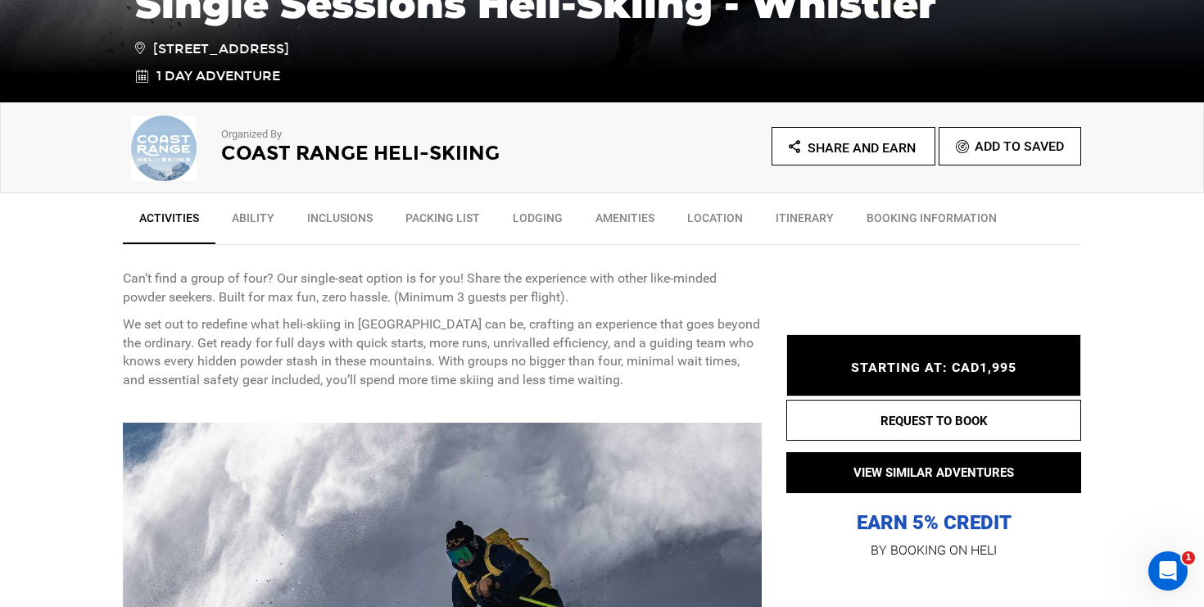
click at [879, 387] on div "STARTING AT: CAD1,995 STARTING AT: CAD1,995" at bounding box center [933, 365] width 295 height 62
click at [881, 448] on p "EARN 5% CREDIT" at bounding box center [933, 441] width 295 height 189
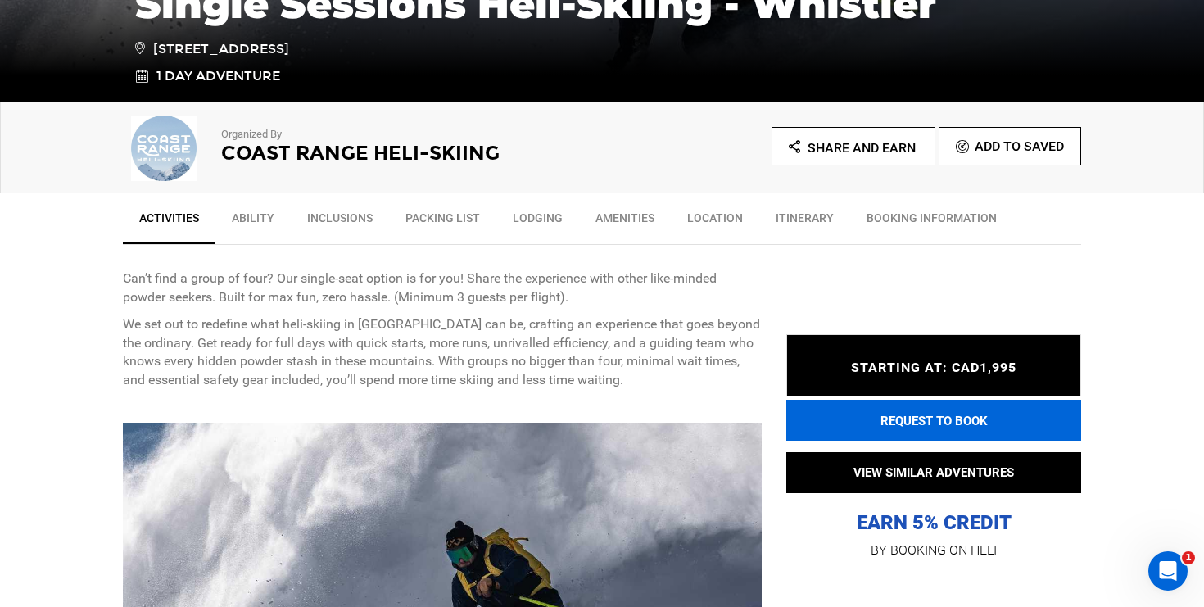
click at [881, 428] on button "REQUEST TO BOOK" at bounding box center [933, 420] width 295 height 41
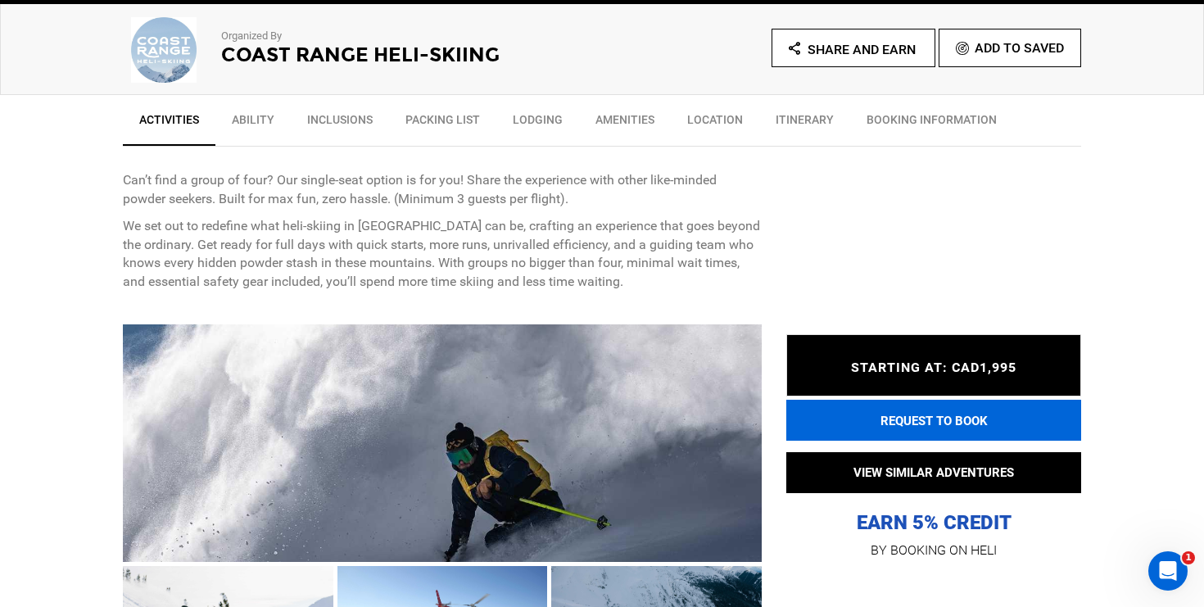
scroll to position [5, 0]
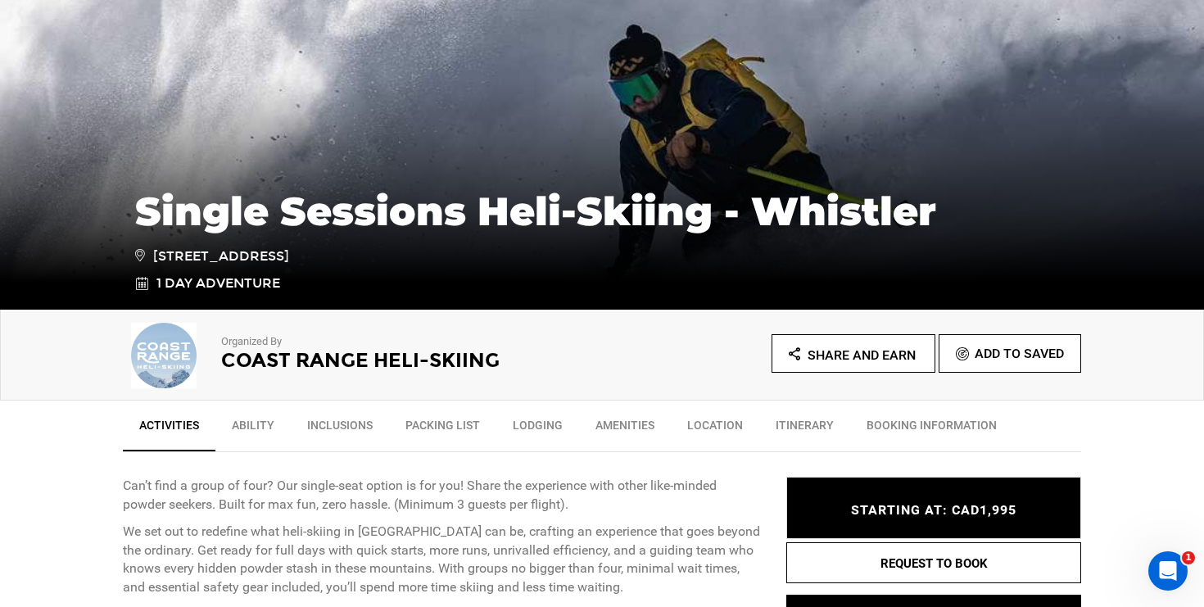
scroll to position [422, 0]
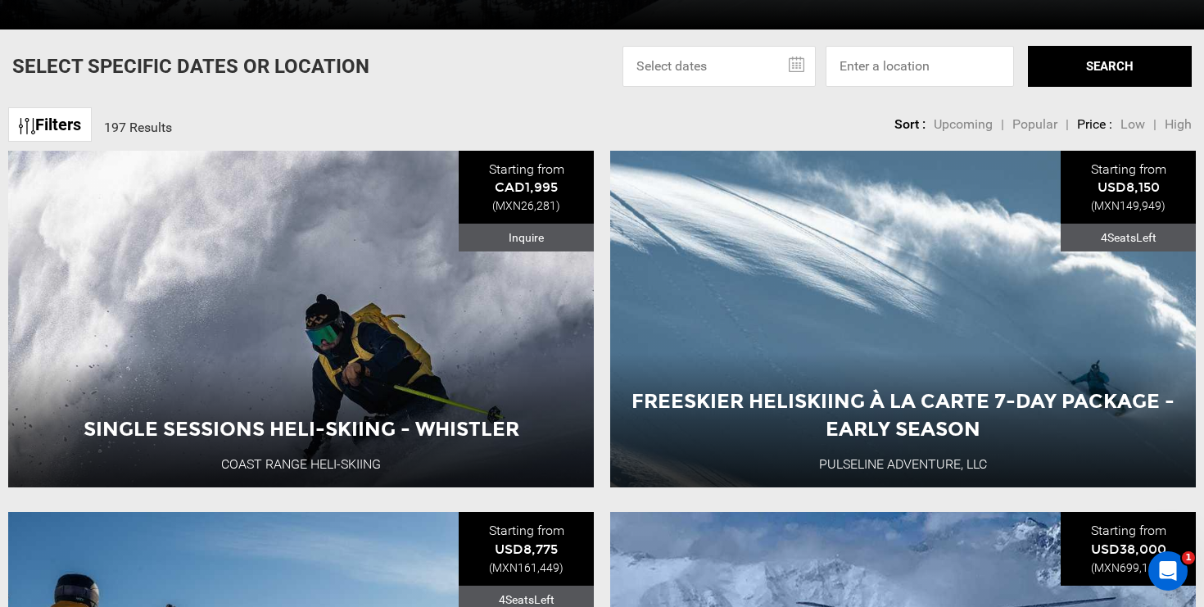
scroll to position [523, 0]
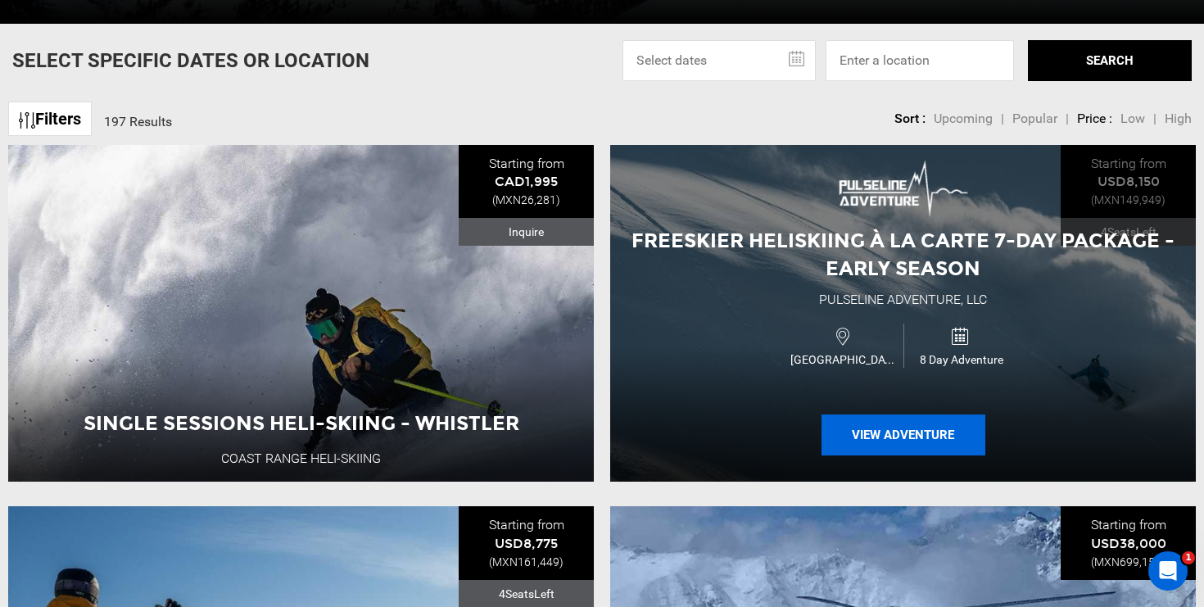
click at [862, 444] on button "View Adventure" at bounding box center [904, 435] width 164 height 41
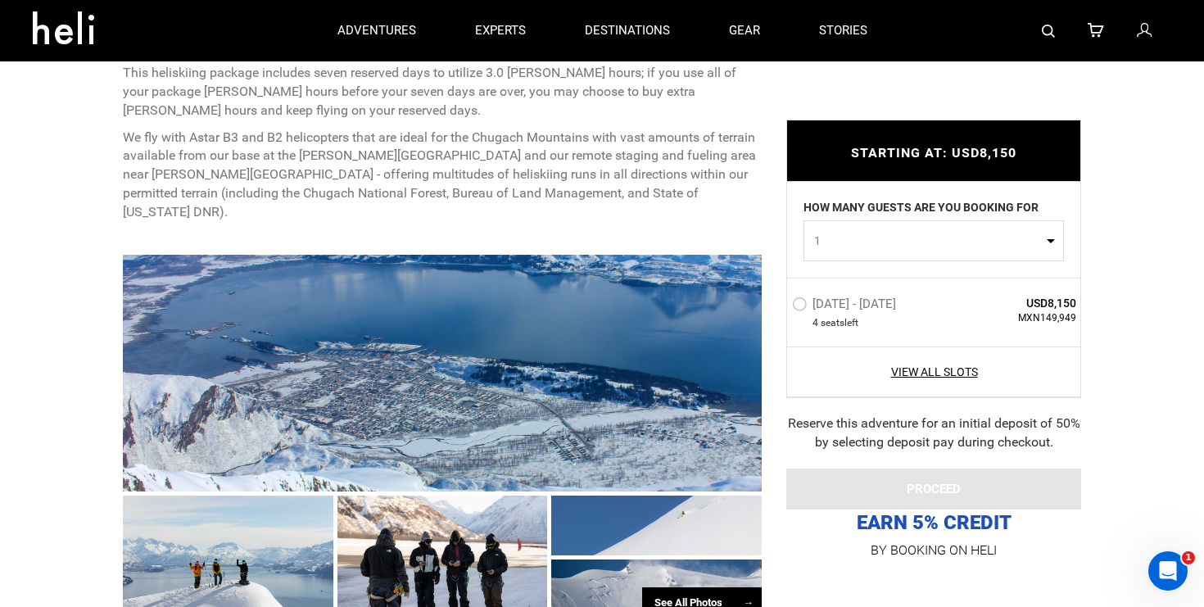
scroll to position [424, 0]
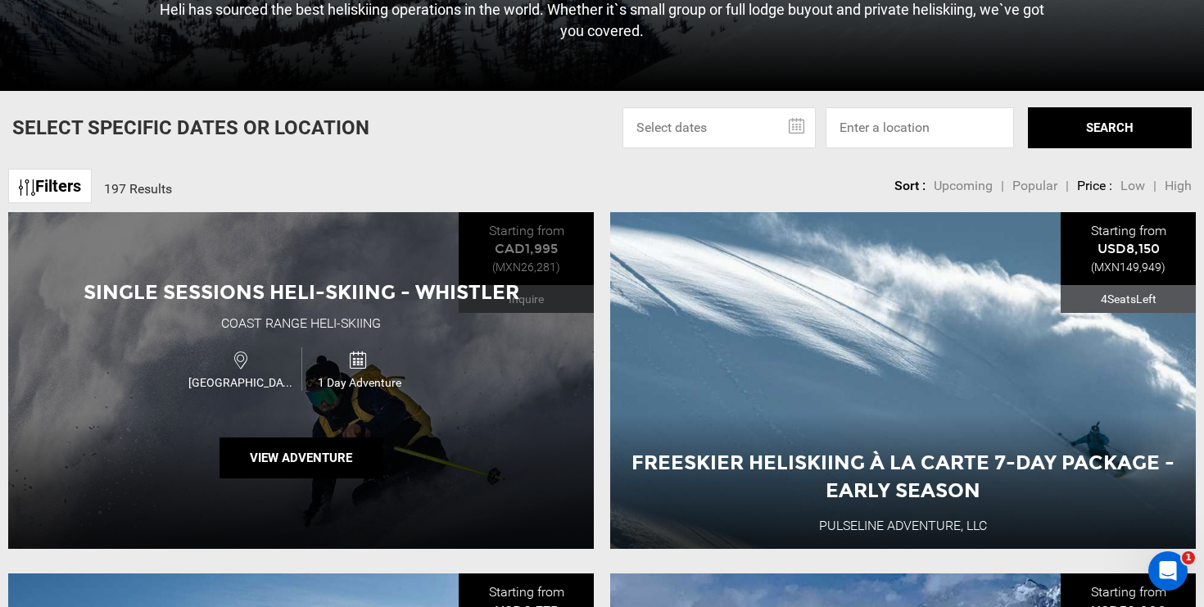
scroll to position [460, 0]
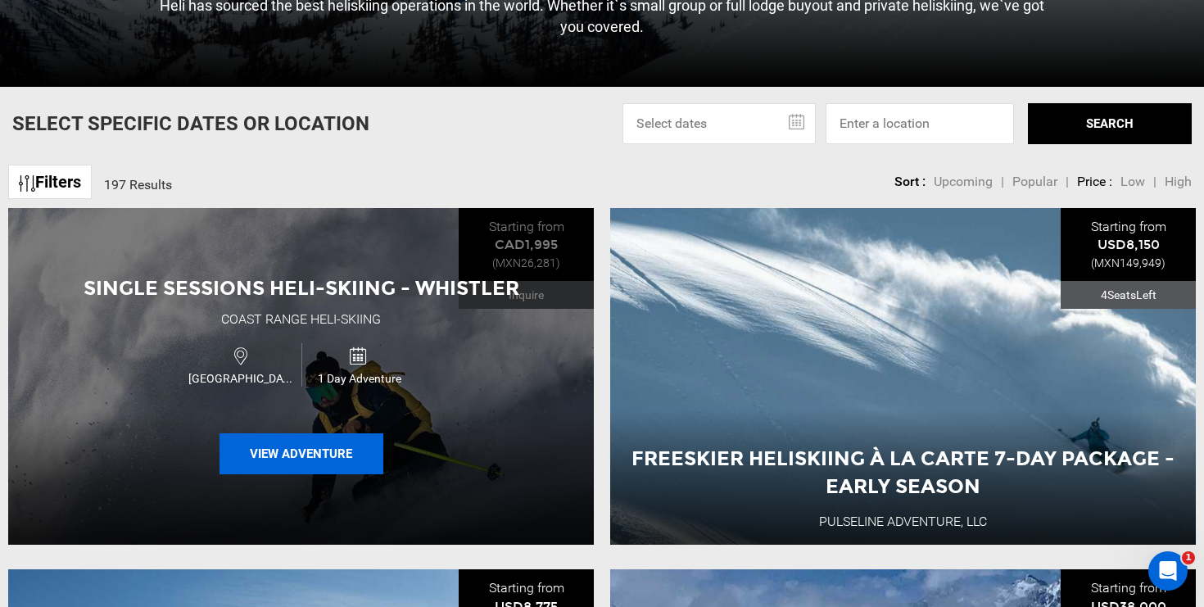
click at [301, 455] on button "View Adventure" at bounding box center [302, 453] width 164 height 41
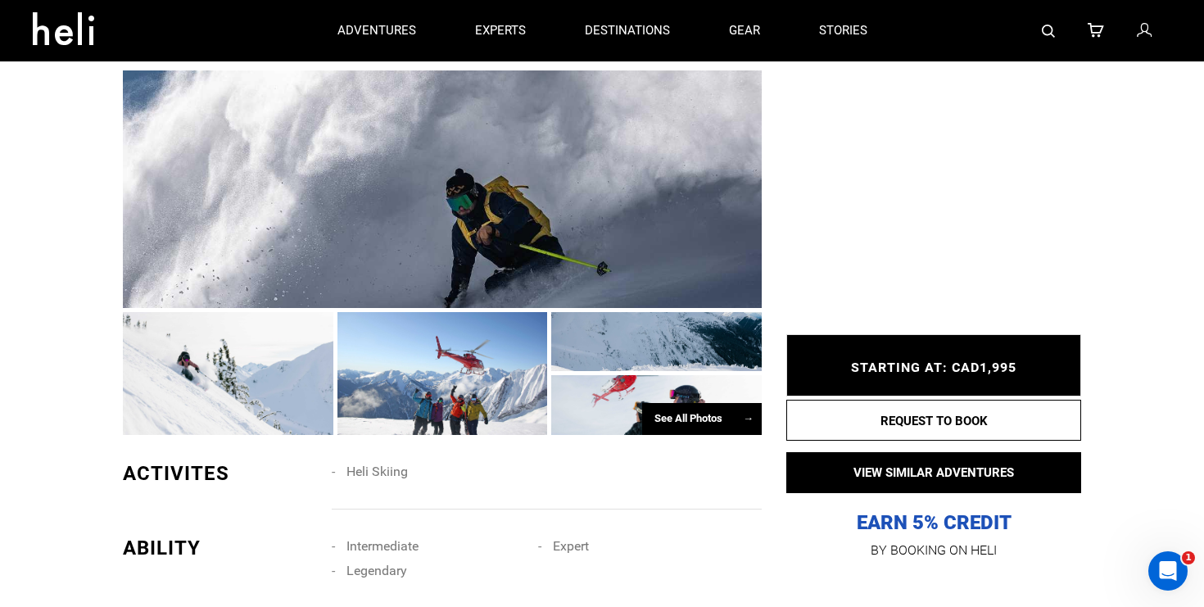
scroll to position [800, 0]
click at [671, 418] on div "See All Photos →" at bounding box center [702, 420] width 120 height 32
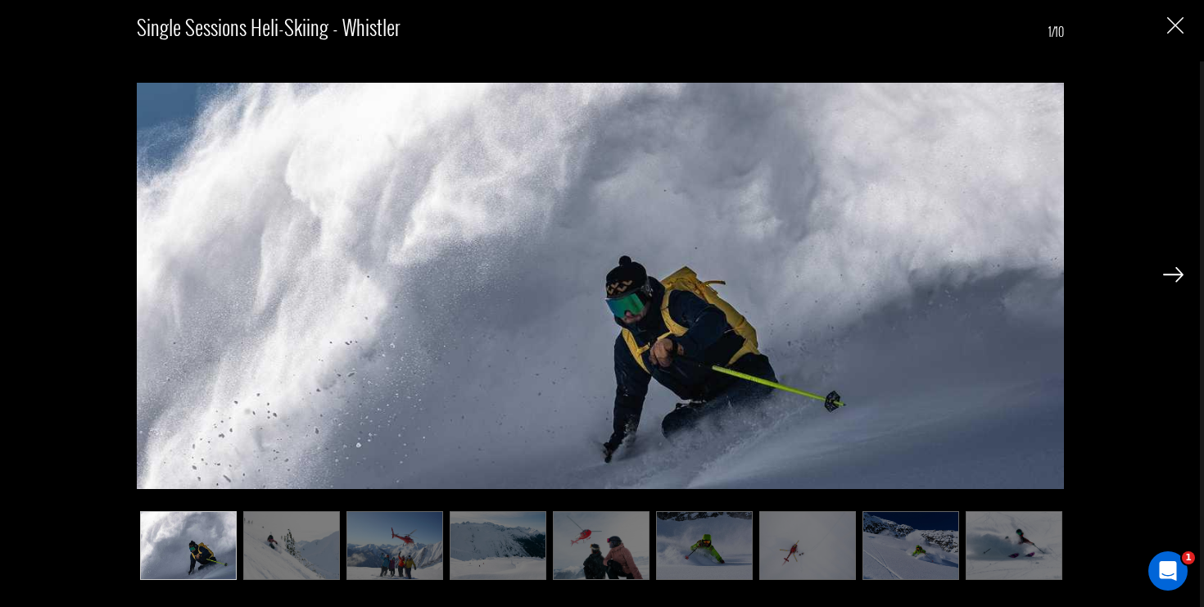
click at [270, 547] on img at bounding box center [291, 545] width 97 height 68
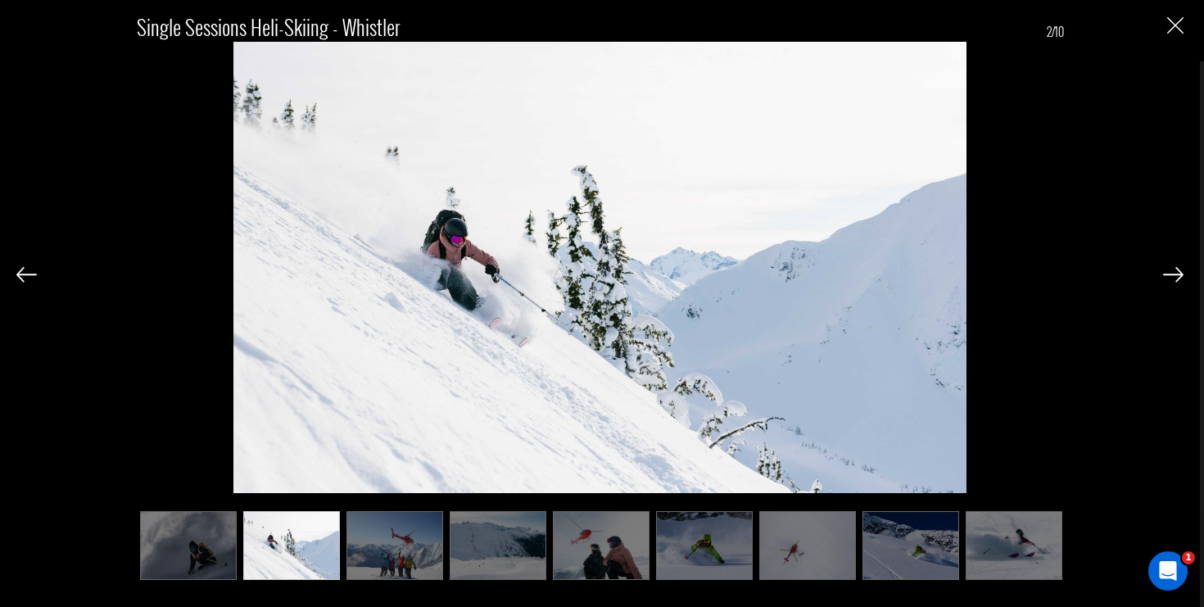
click at [387, 548] on img at bounding box center [395, 545] width 97 height 68
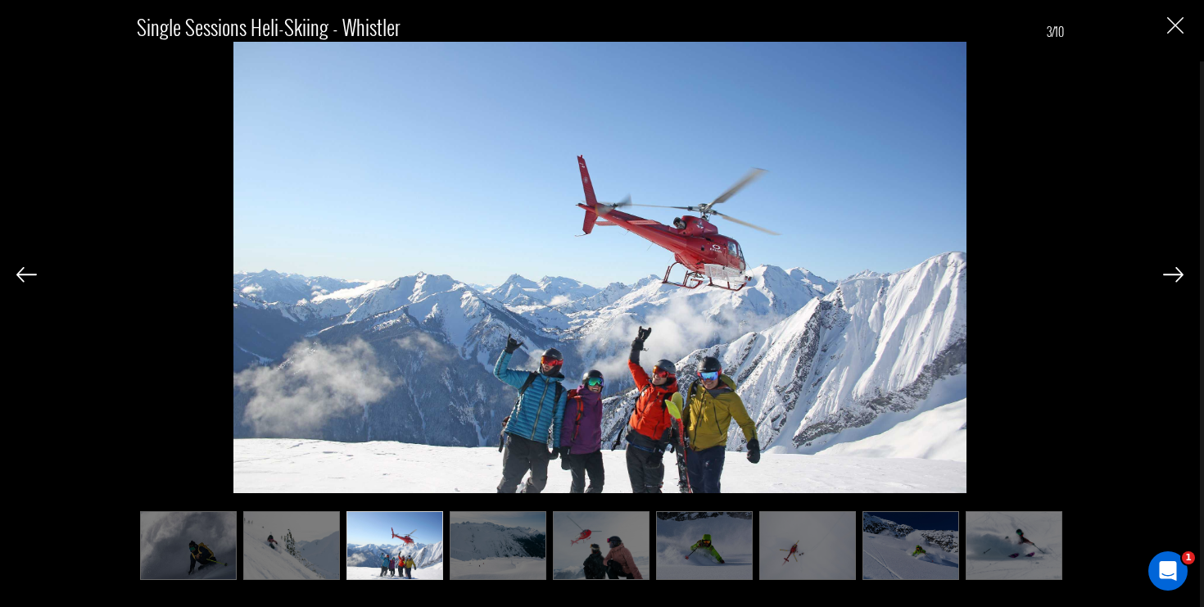
click at [496, 549] on img at bounding box center [498, 545] width 97 height 68
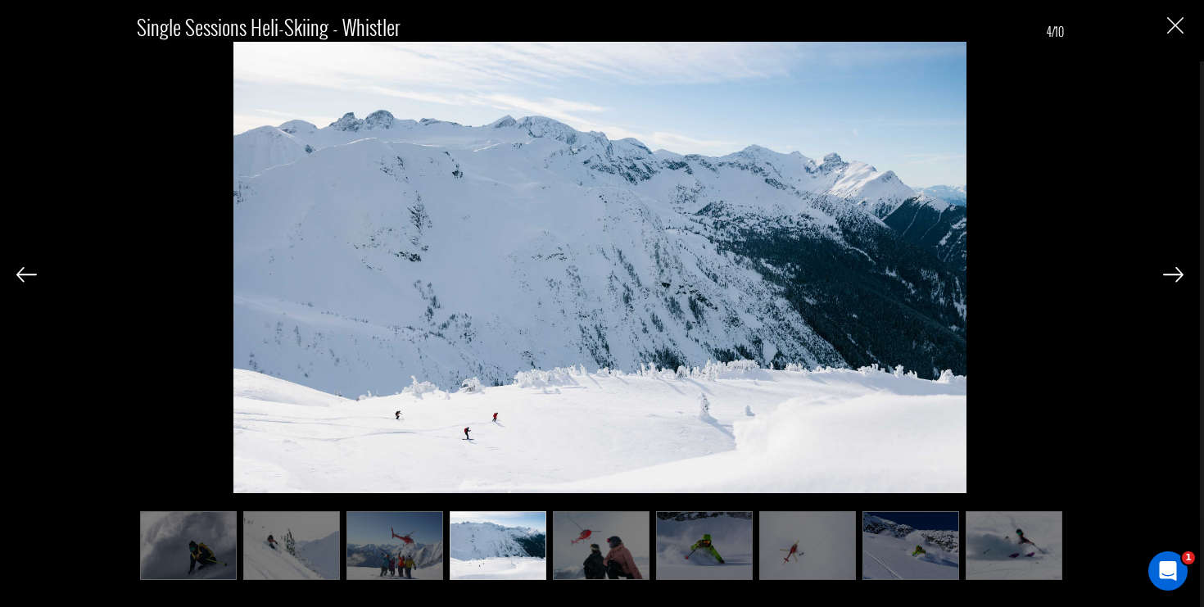
click at [598, 555] on img at bounding box center [601, 545] width 97 height 68
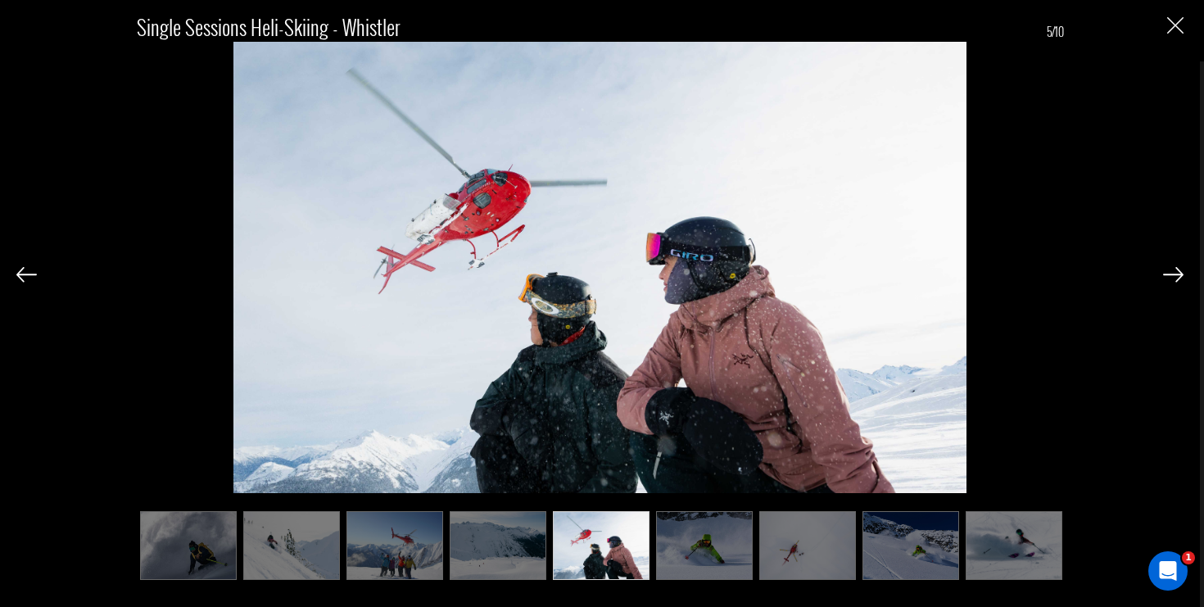
click at [729, 546] on img at bounding box center [704, 545] width 97 height 68
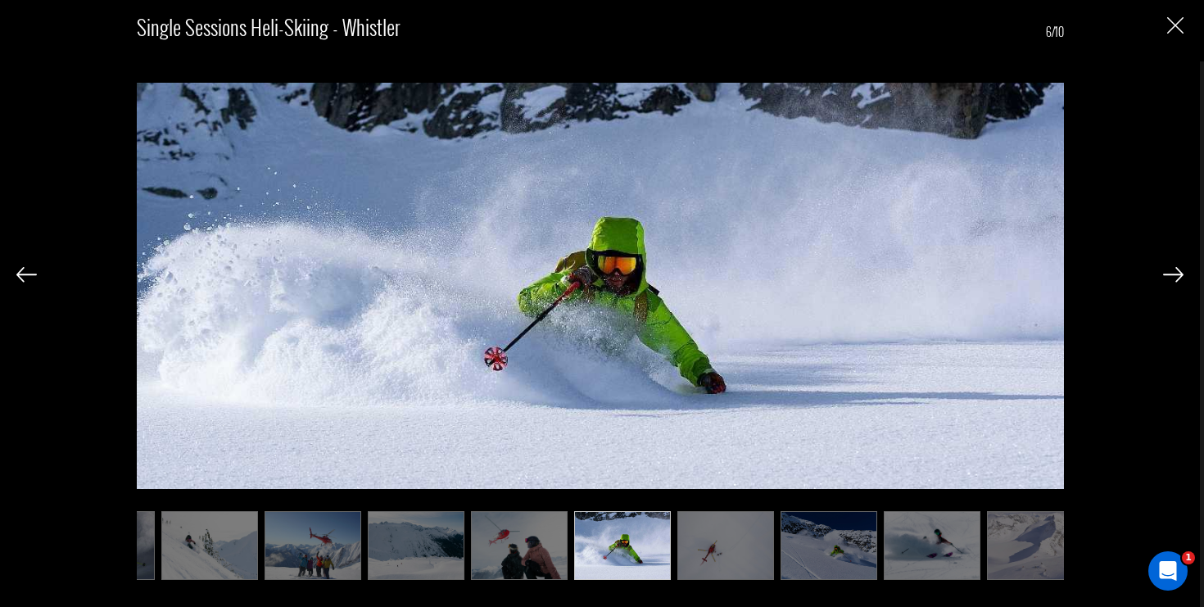
click at [737, 551] on img at bounding box center [726, 545] width 97 height 68
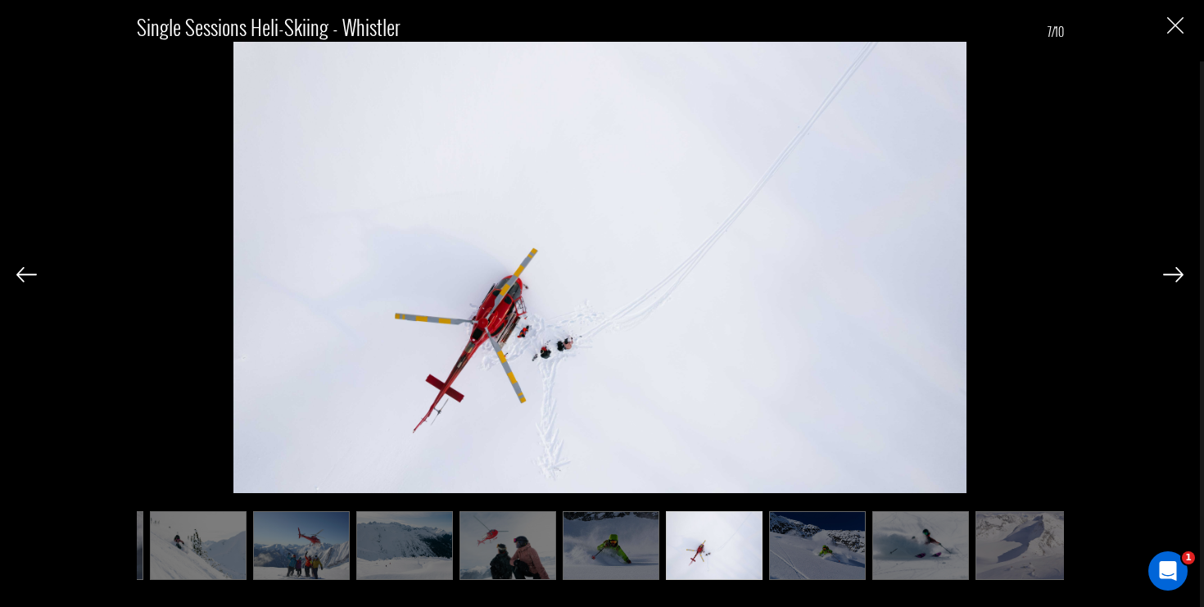
scroll to position [0, 105]
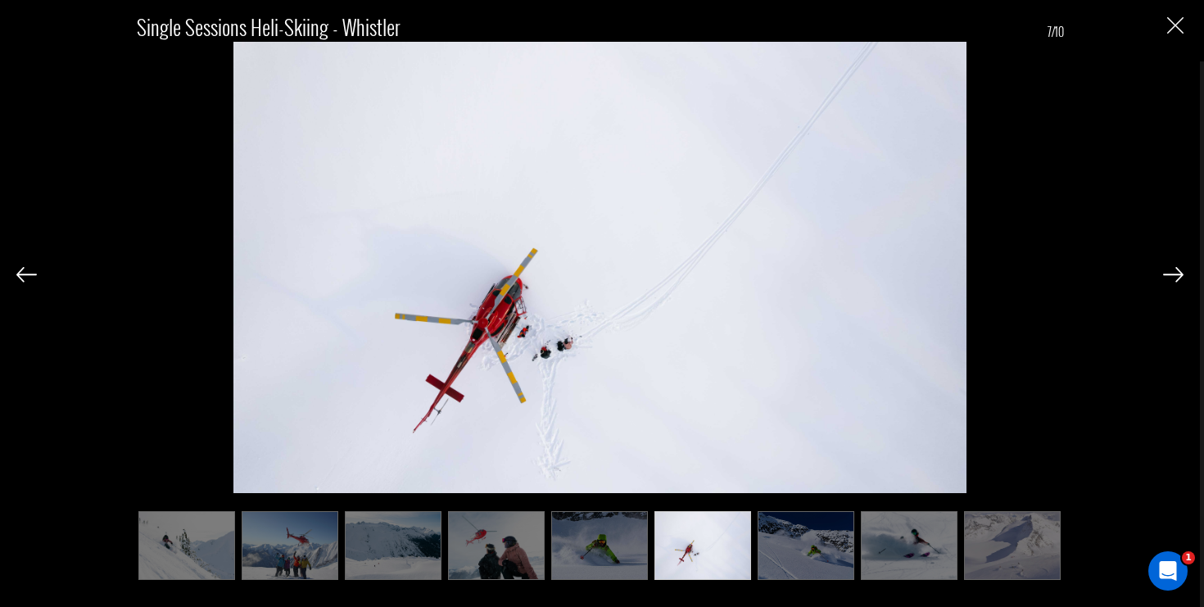
click at [799, 546] on img at bounding box center [806, 545] width 97 height 68
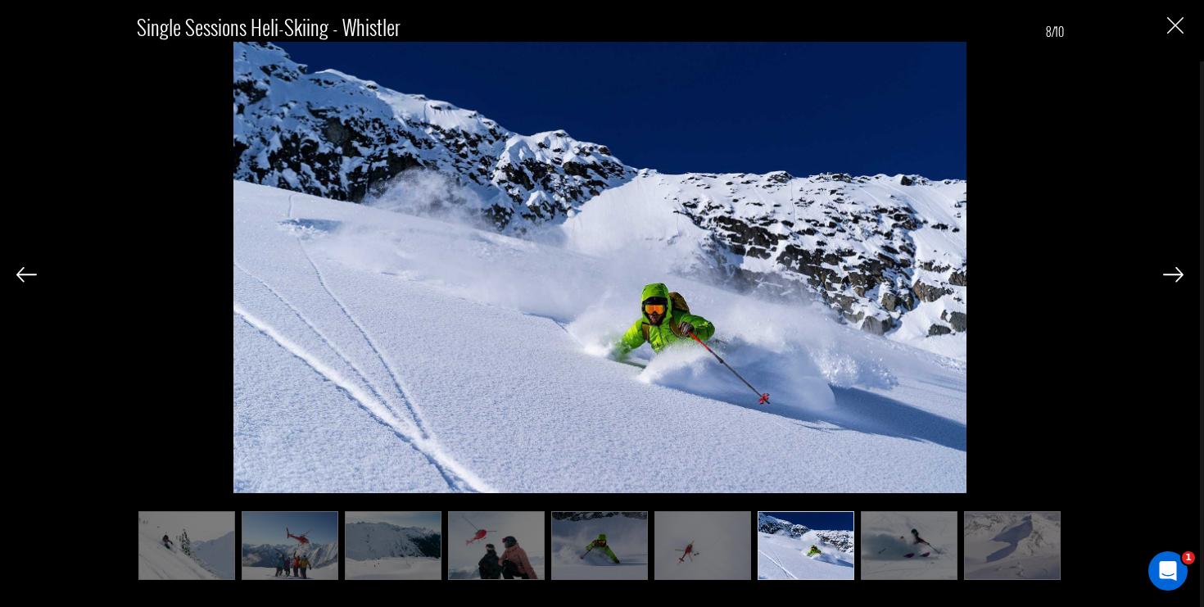
click at [868, 546] on img at bounding box center [909, 545] width 97 height 68
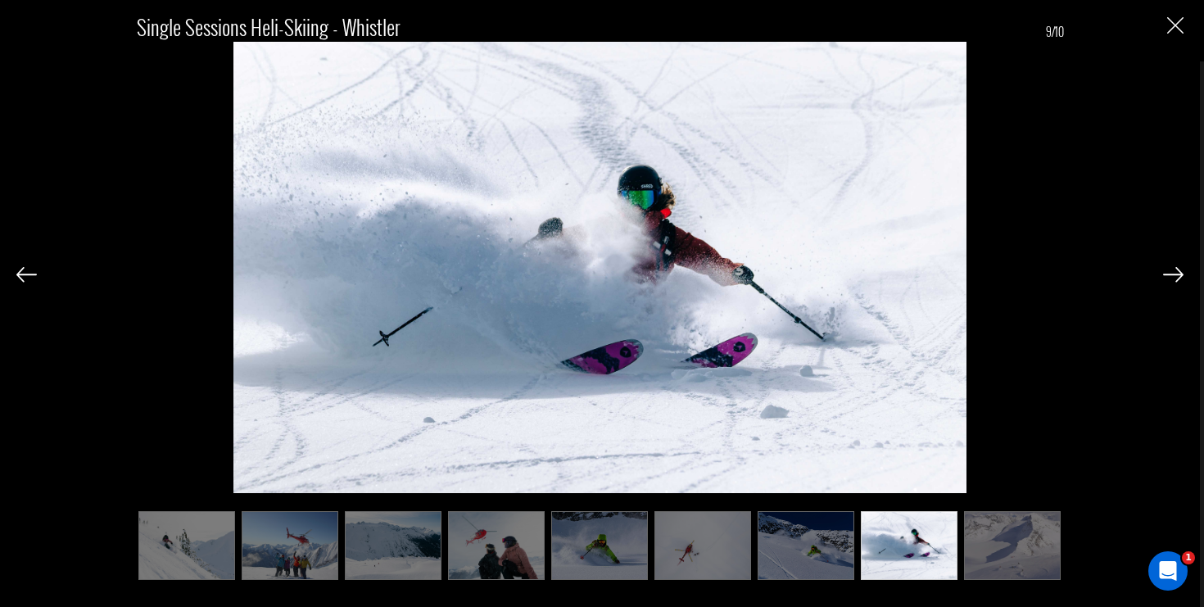
click at [1022, 554] on img at bounding box center [1012, 545] width 97 height 68
